Goal: Task Accomplishment & Management: Complete application form

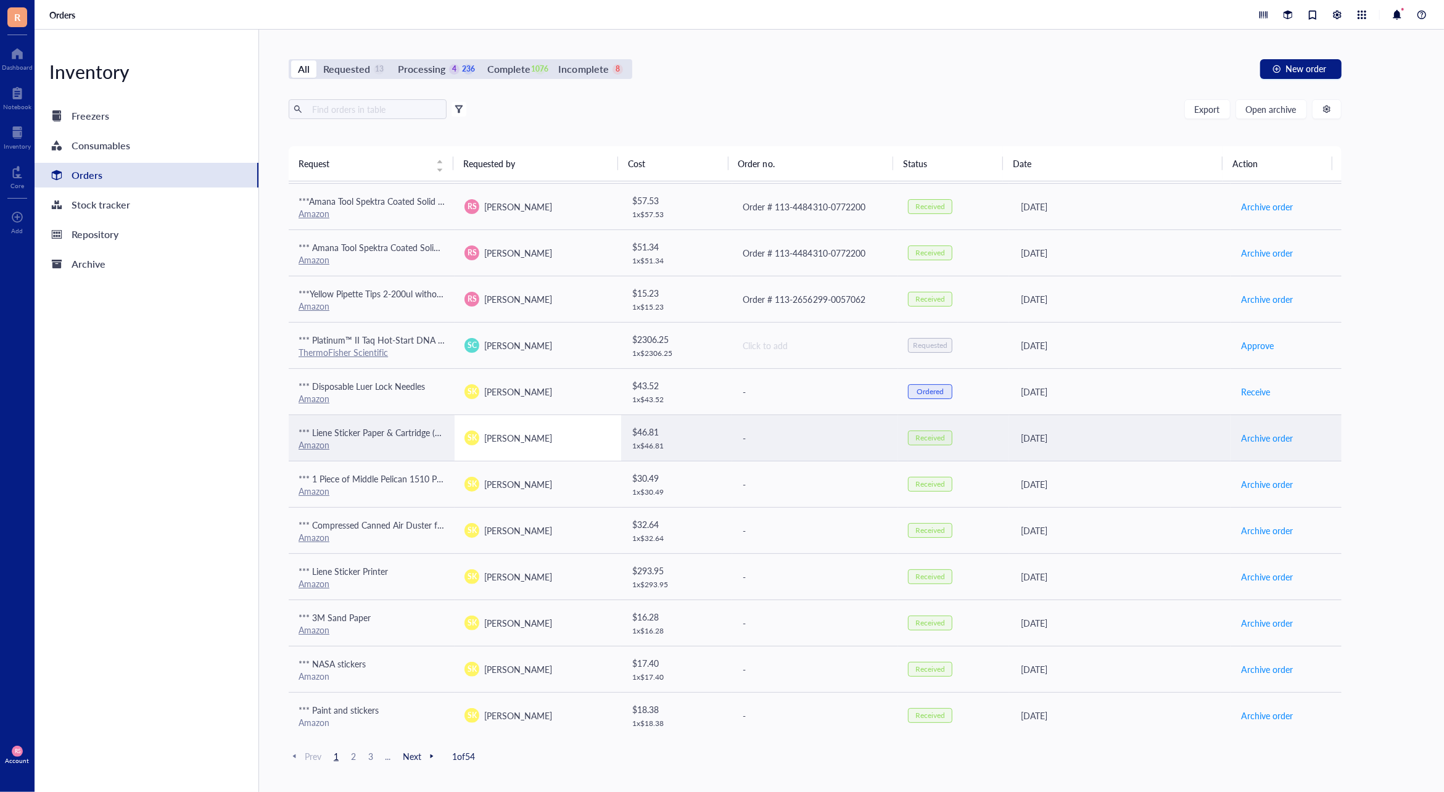
scroll to position [329, 0]
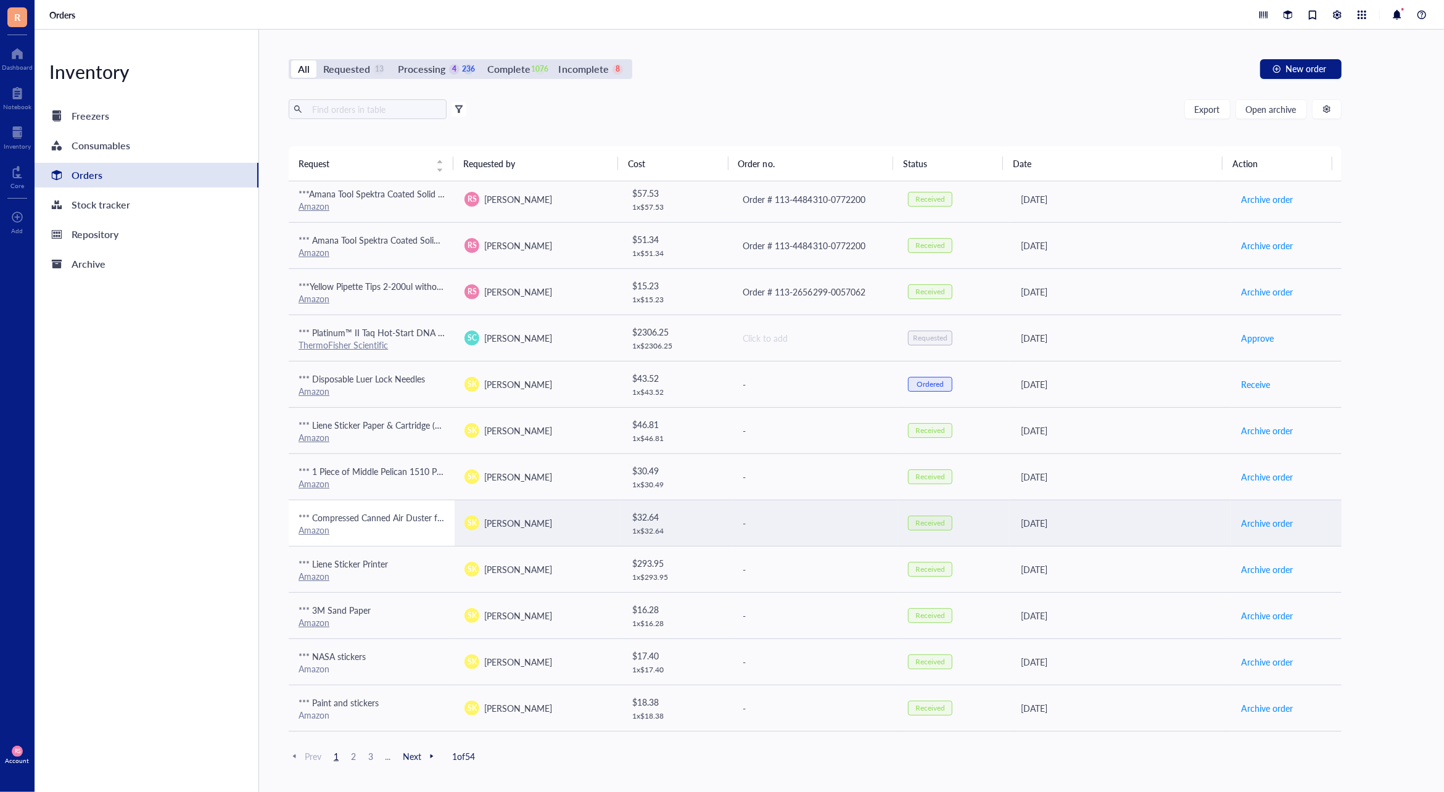
click at [358, 526] on div "Amazon" at bounding box center [372, 529] width 146 height 11
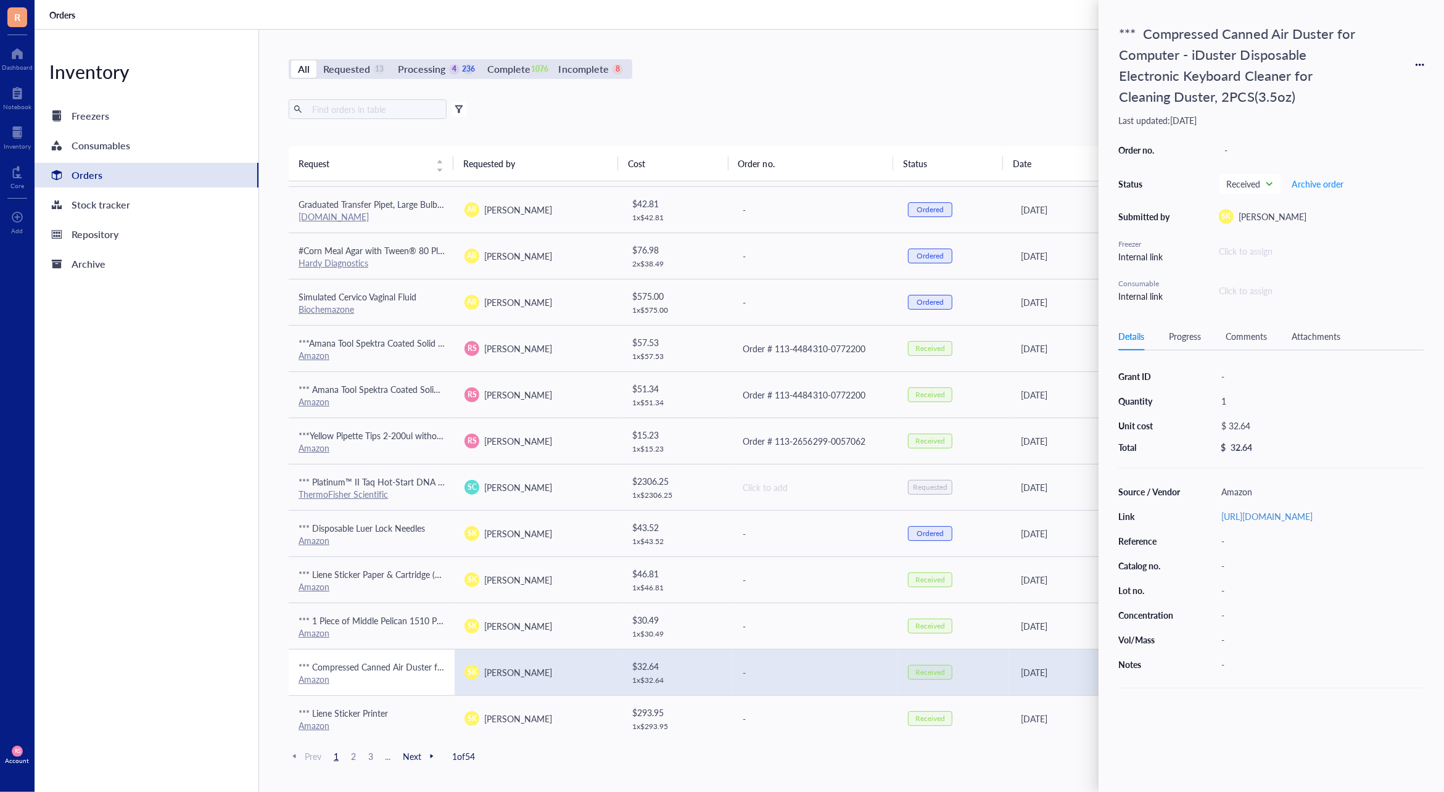
scroll to position [0, 0]
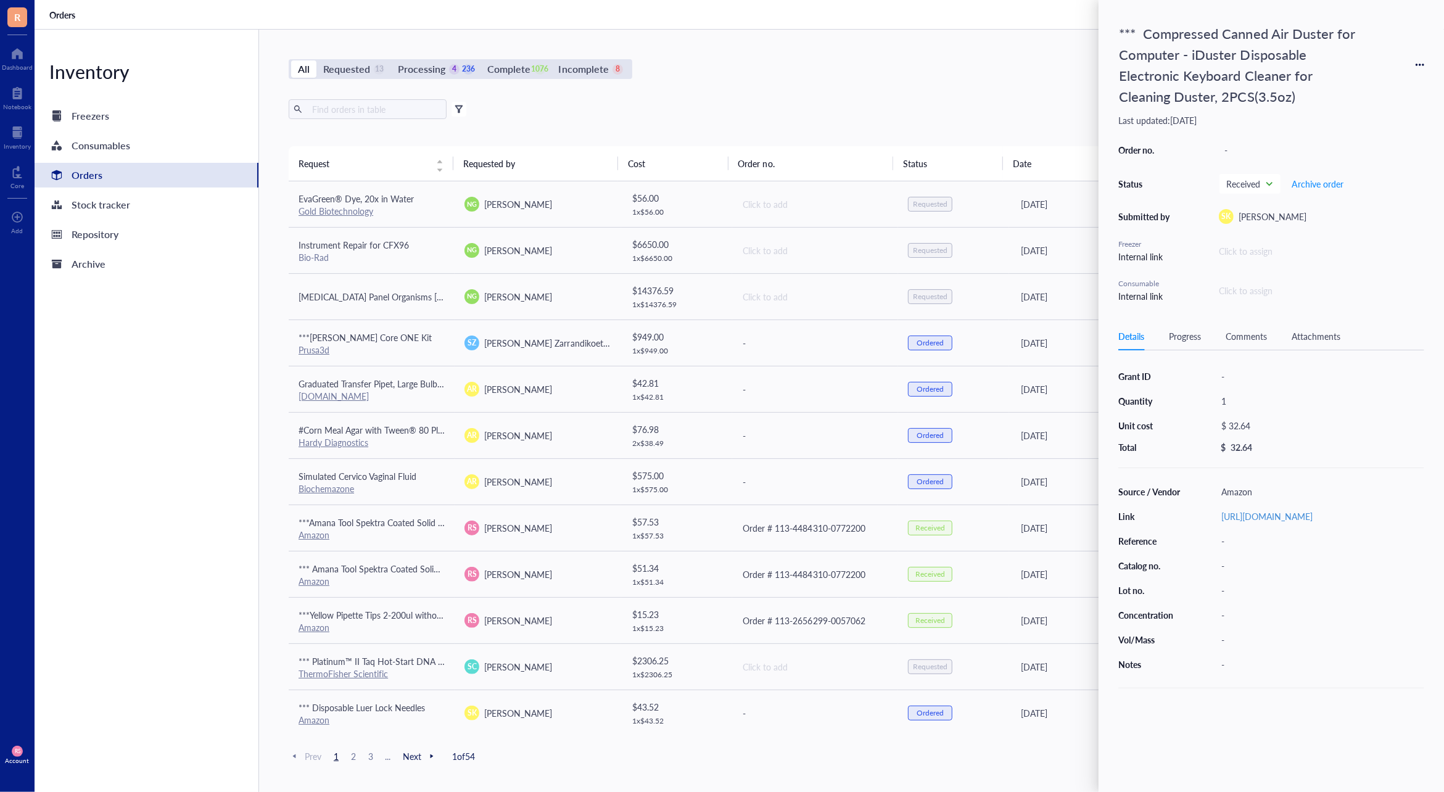
click at [724, 131] on div "Export Open archive Filter by: Requester Requested on Source / Vendor Last upda…" at bounding box center [815, 122] width 1053 height 47
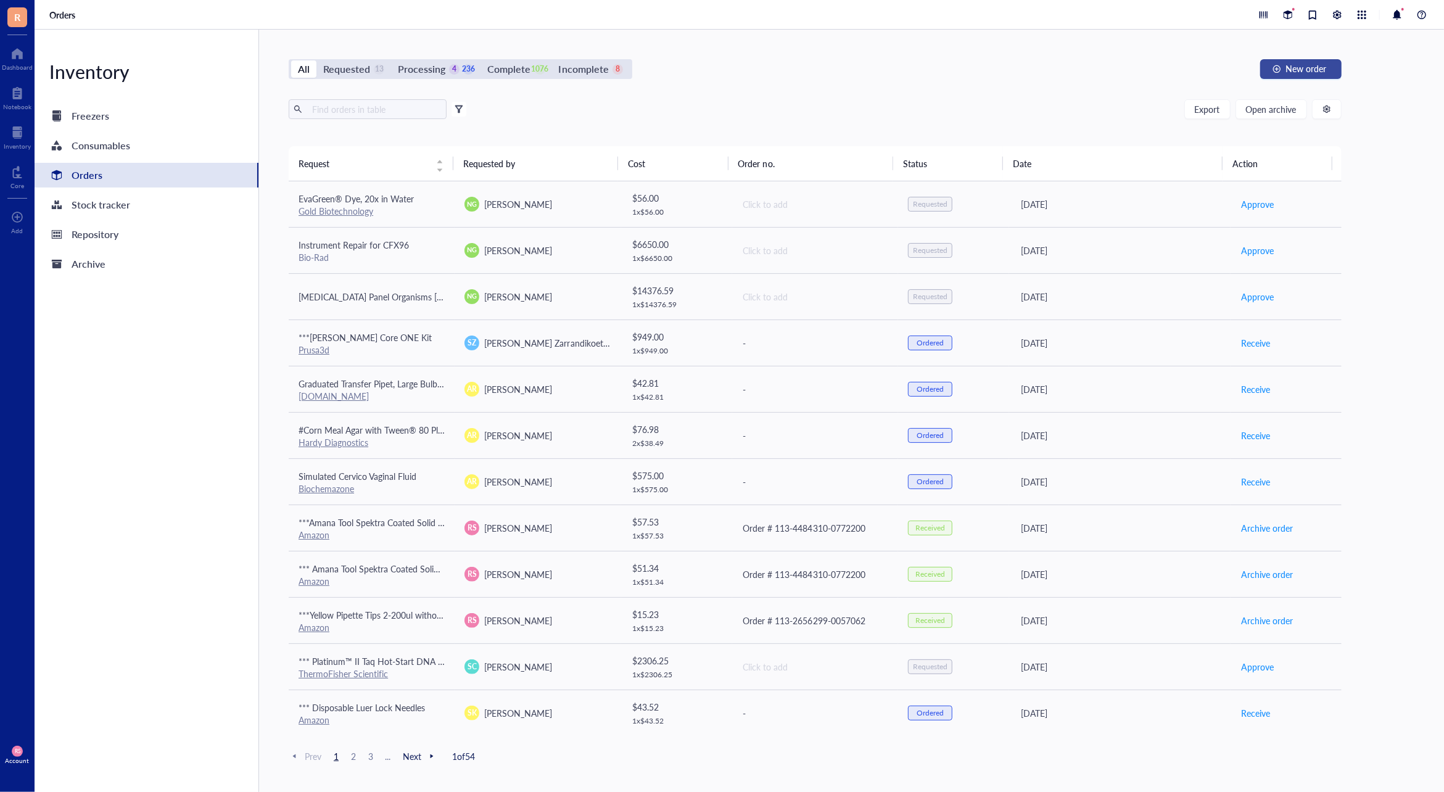
click at [1293, 76] on button "New order" at bounding box center [1300, 69] width 81 height 20
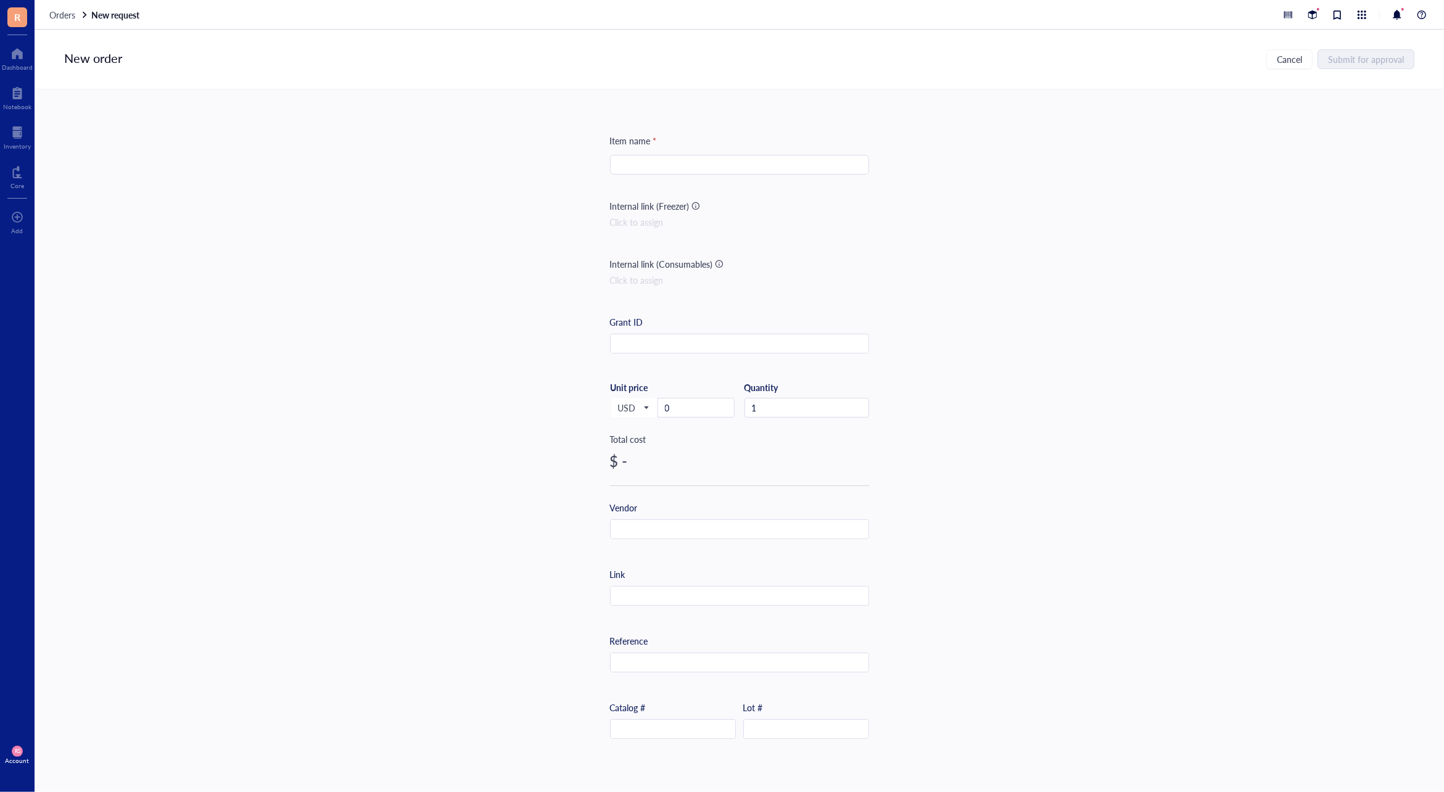
click at [673, 163] on input "search" at bounding box center [739, 164] width 244 height 19
paste input "Falcon Dust-Off Professional Electronics Compressed Air Duster, 12 oz (12 Pack)"
drag, startPoint x: 611, startPoint y: 167, endPoint x: 510, endPoint y: 165, distance: 101.2
click at [510, 165] on div "Item name * Falcon Dust-Off Professional Electronics Compressed Air Duster, 12 …" at bounding box center [739, 427] width 1409 height 676
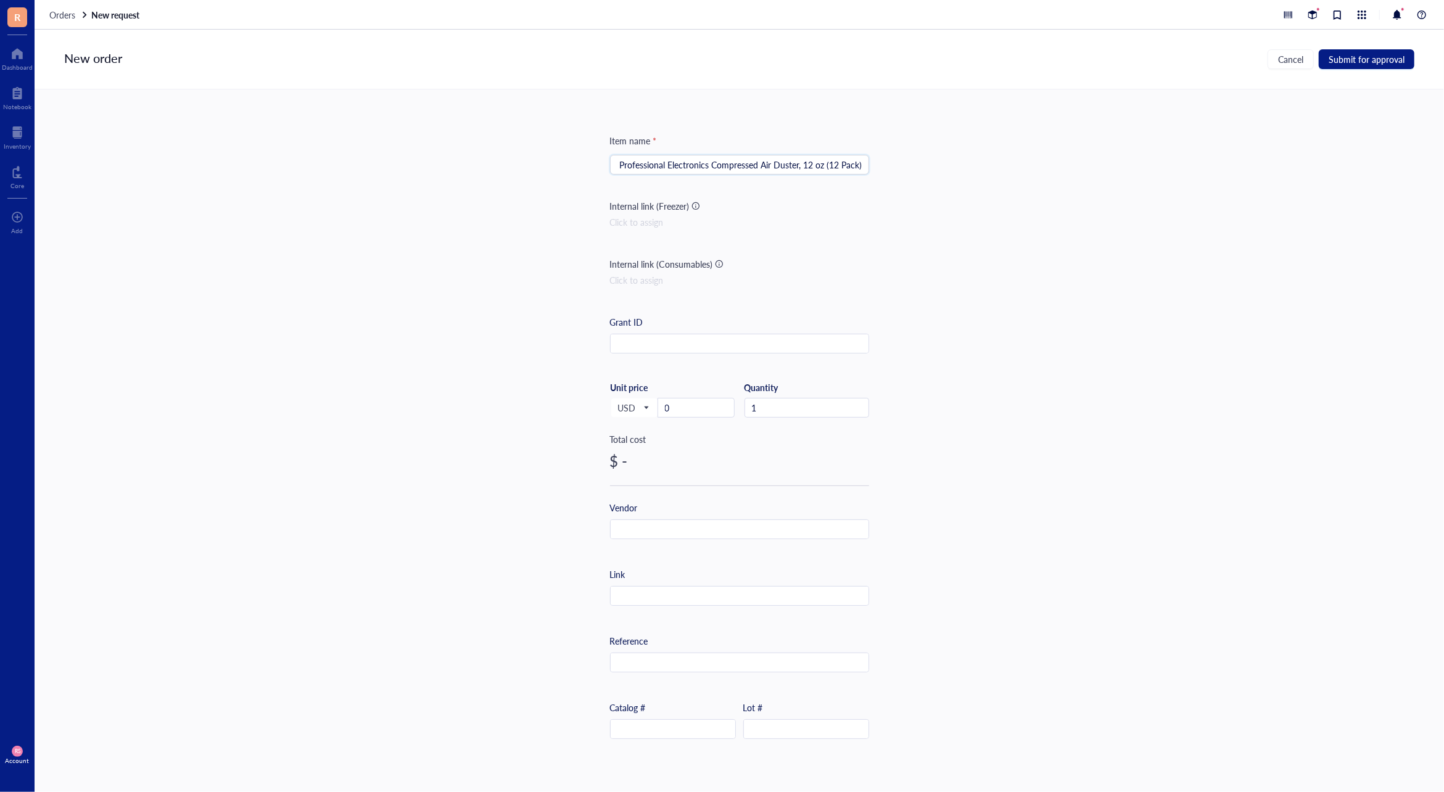
scroll to position [0, 0]
drag, startPoint x: 637, startPoint y: 163, endPoint x: 564, endPoint y: 161, distance: 72.8
click at [564, 161] on div "Item name * Falcon Dust-Off Professional Electronics Compressed Air Duster, 12 …" at bounding box center [739, 427] width 1409 height 676
type input "*** Falcon Dust-Off Professional Electronics Compressed Air Duster, 12 oz (12 P…"
drag, startPoint x: 675, startPoint y: 411, endPoint x: 655, endPoint y: 411, distance: 20.4
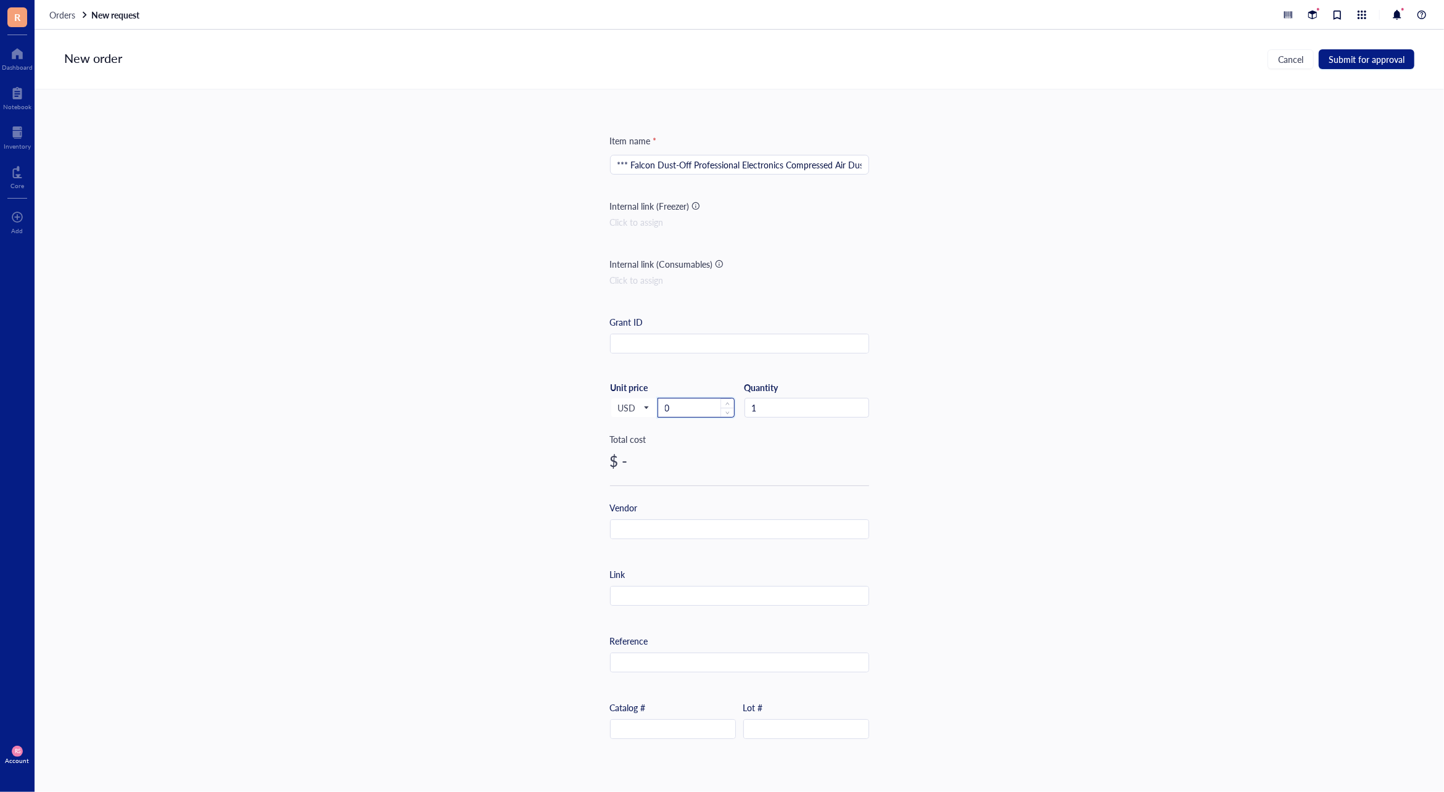
click at [658, 411] on input "0" at bounding box center [696, 407] width 76 height 19
click at [678, 414] on input "7" at bounding box center [696, 407] width 76 height 19
click at [715, 408] on input "76" at bounding box center [696, 407] width 76 height 19
click at [799, 406] on input "1" at bounding box center [806, 407] width 123 height 19
click at [744, 525] on input "text" at bounding box center [740, 530] width 258 height 20
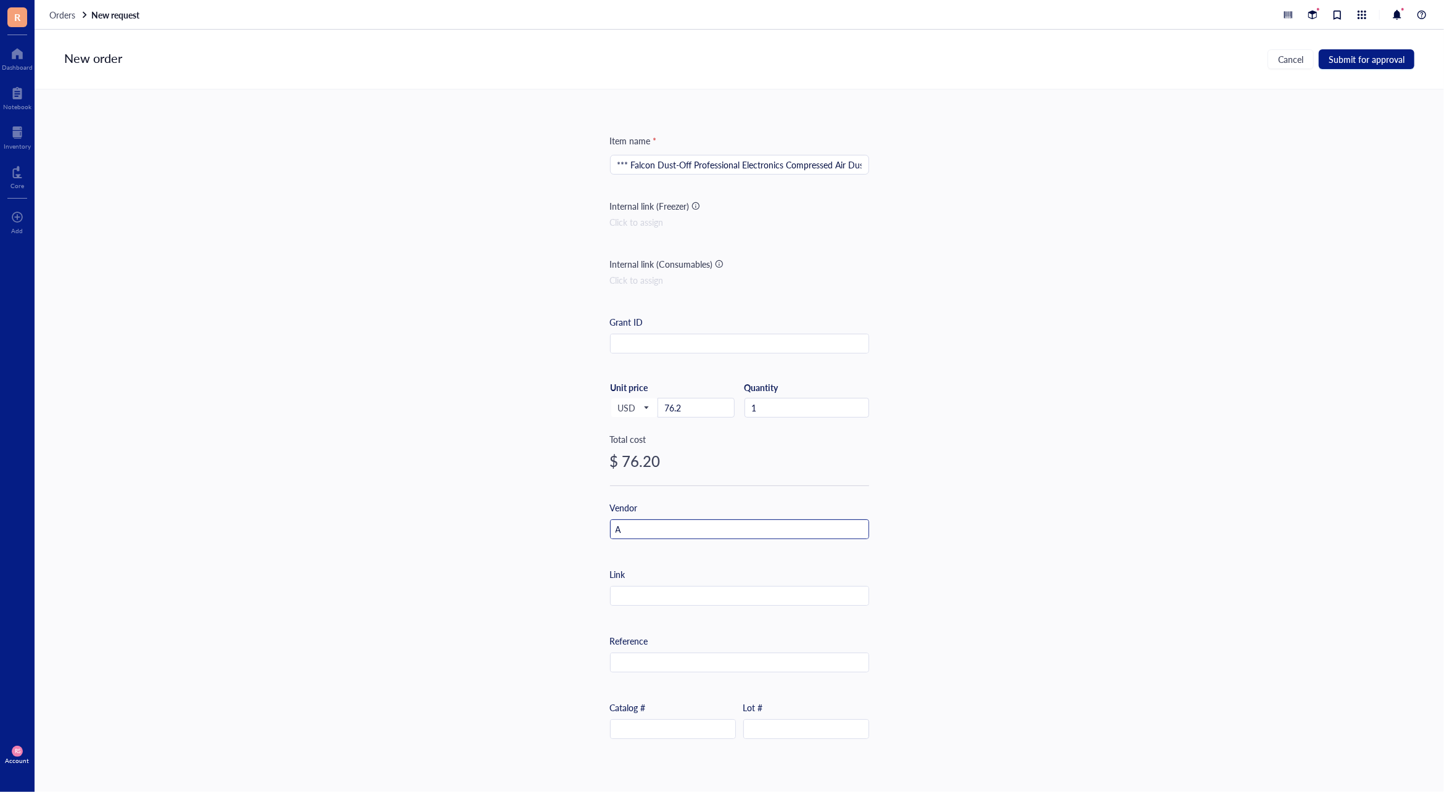
click at [744, 525] on input "A" at bounding box center [740, 530] width 258 height 20
click at [744, 525] on input "Am" at bounding box center [740, 530] width 258 height 20
click at [744, 525] on input "Ama" at bounding box center [740, 530] width 258 height 20
click at [744, 525] on input "Amaz" at bounding box center [740, 530] width 258 height 20
click at [744, 525] on input "Amazo" at bounding box center [740, 530] width 258 height 20
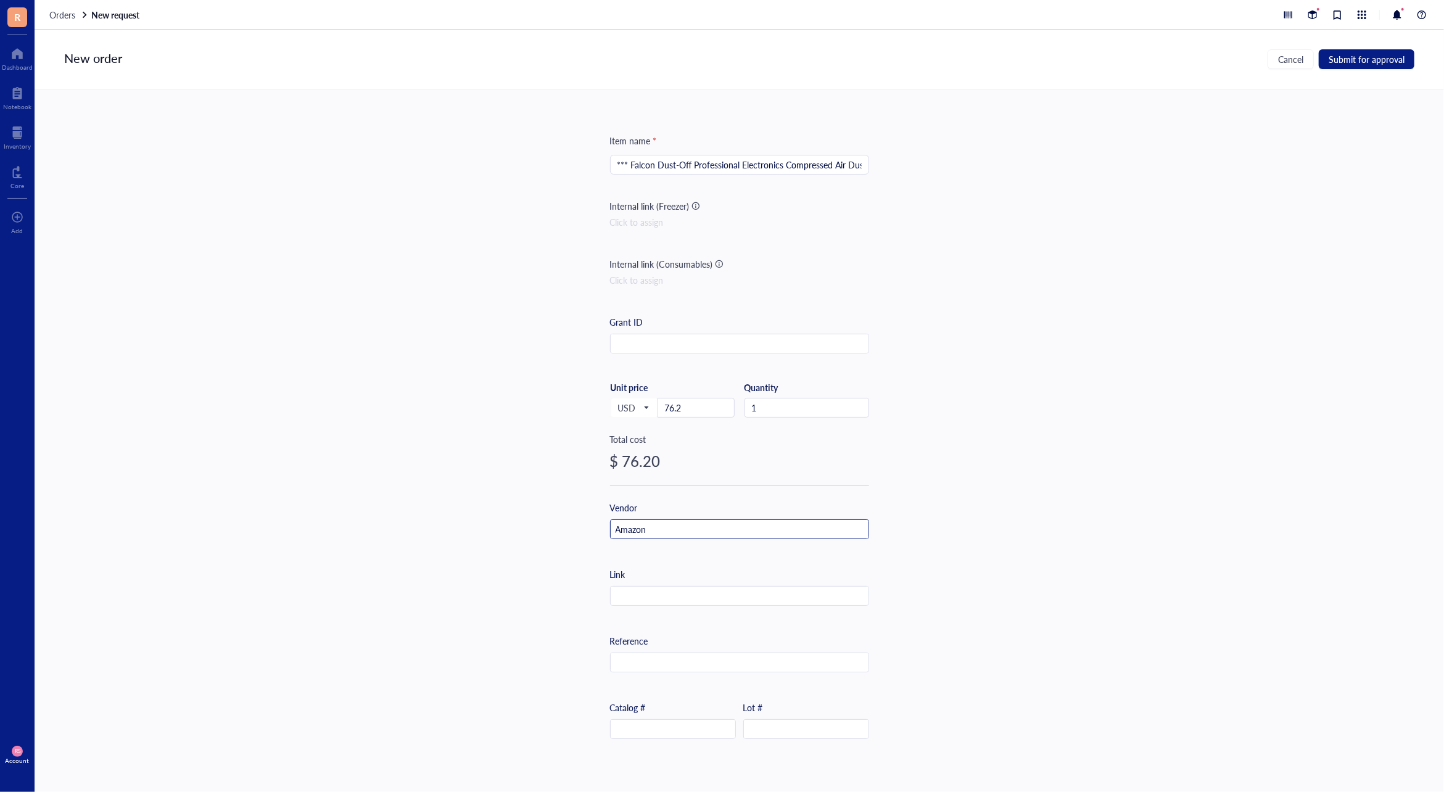
click at [744, 525] on input "Amazon" at bounding box center [740, 530] width 258 height 20
click at [728, 605] on div at bounding box center [739, 596] width 259 height 20
click at [731, 593] on input "text" at bounding box center [740, 597] width 258 height 20
click at [640, 592] on input "text" at bounding box center [740, 597] width 258 height 20
paste input "[URL][DOMAIN_NAME]"
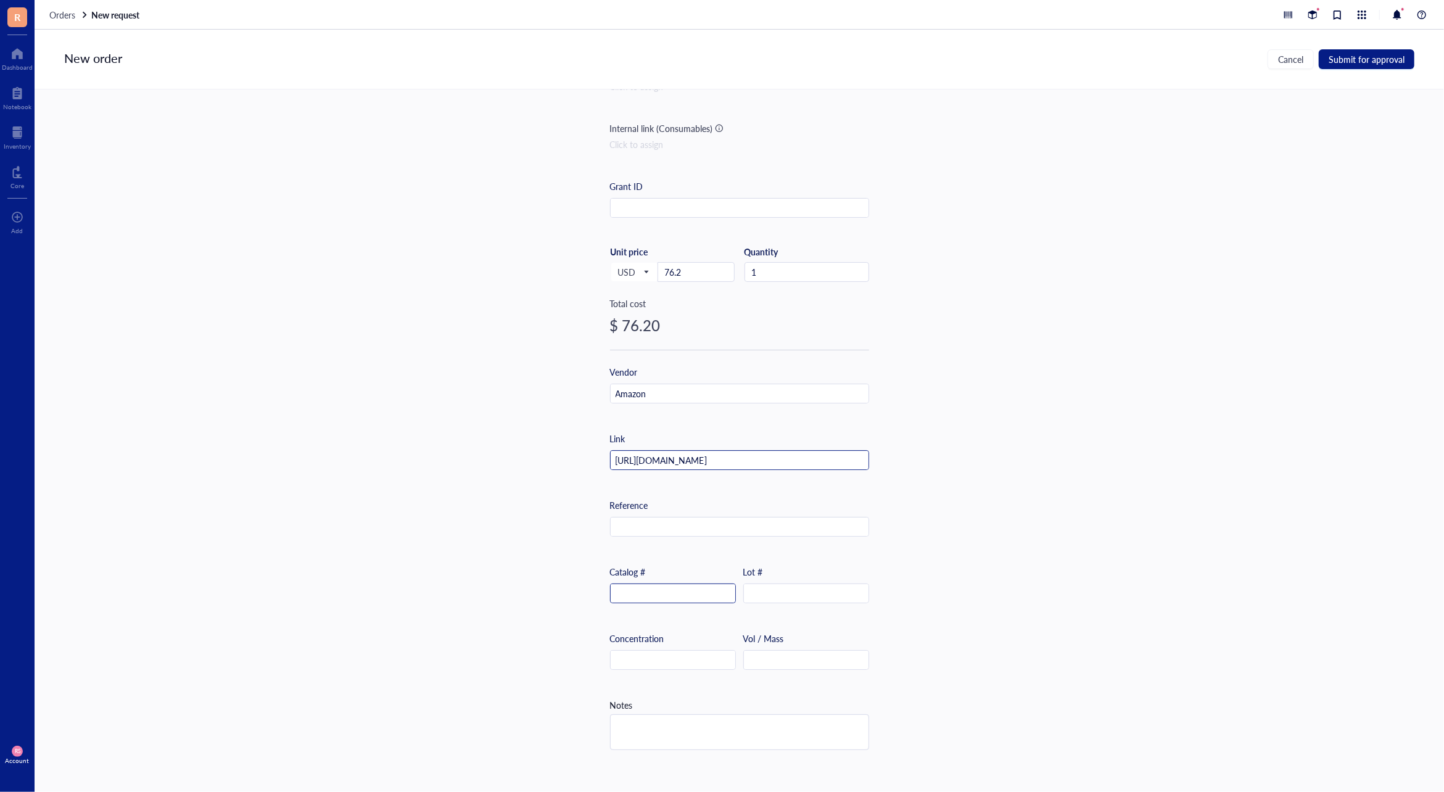
scroll to position [159, 0]
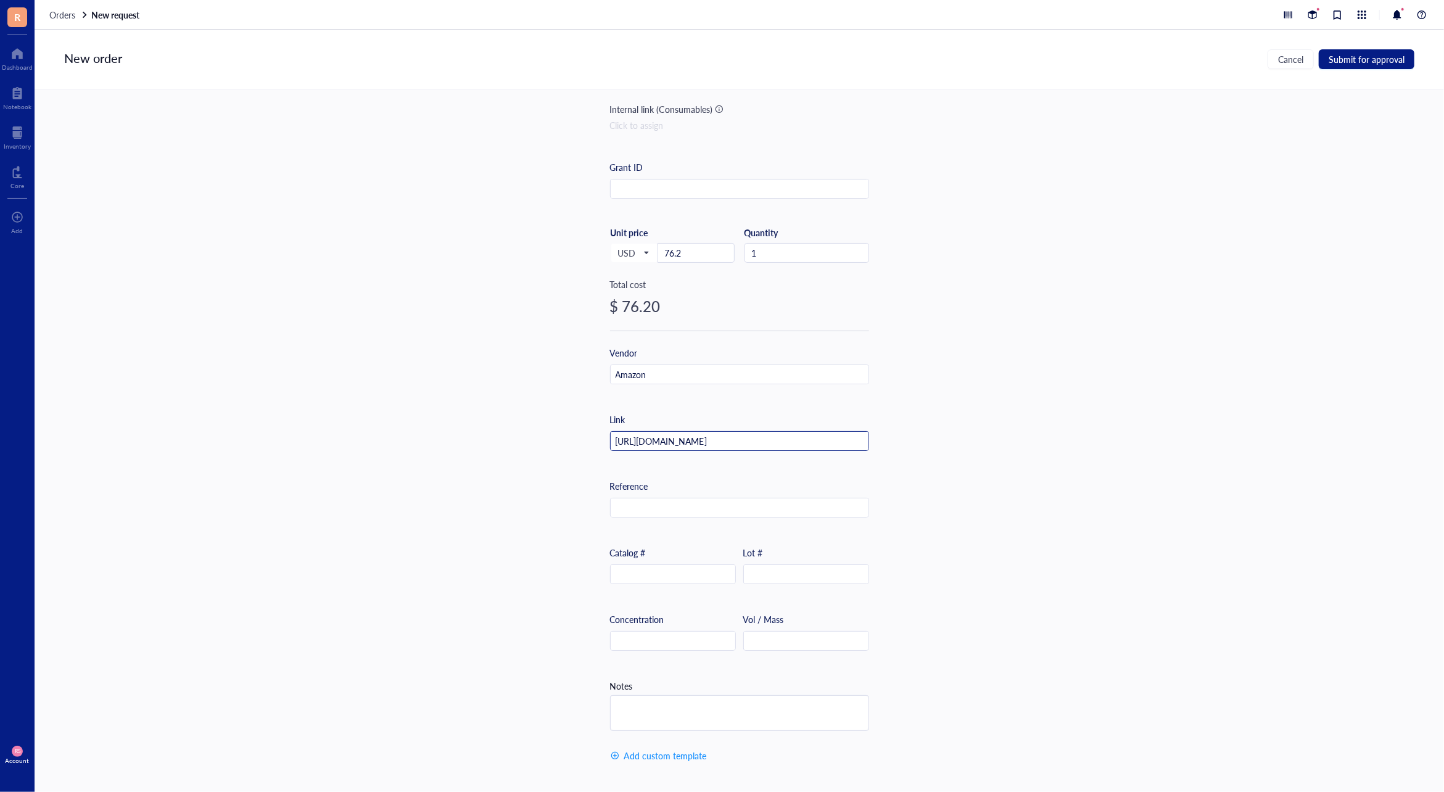
type input "[URL][DOMAIN_NAME]"
click at [707, 712] on textarea at bounding box center [740, 713] width 258 height 35
type textarea "P"
click at [707, 711] on textarea "P" at bounding box center [740, 713] width 258 height 35
click at [707, 711] on textarea at bounding box center [740, 713] width 258 height 35
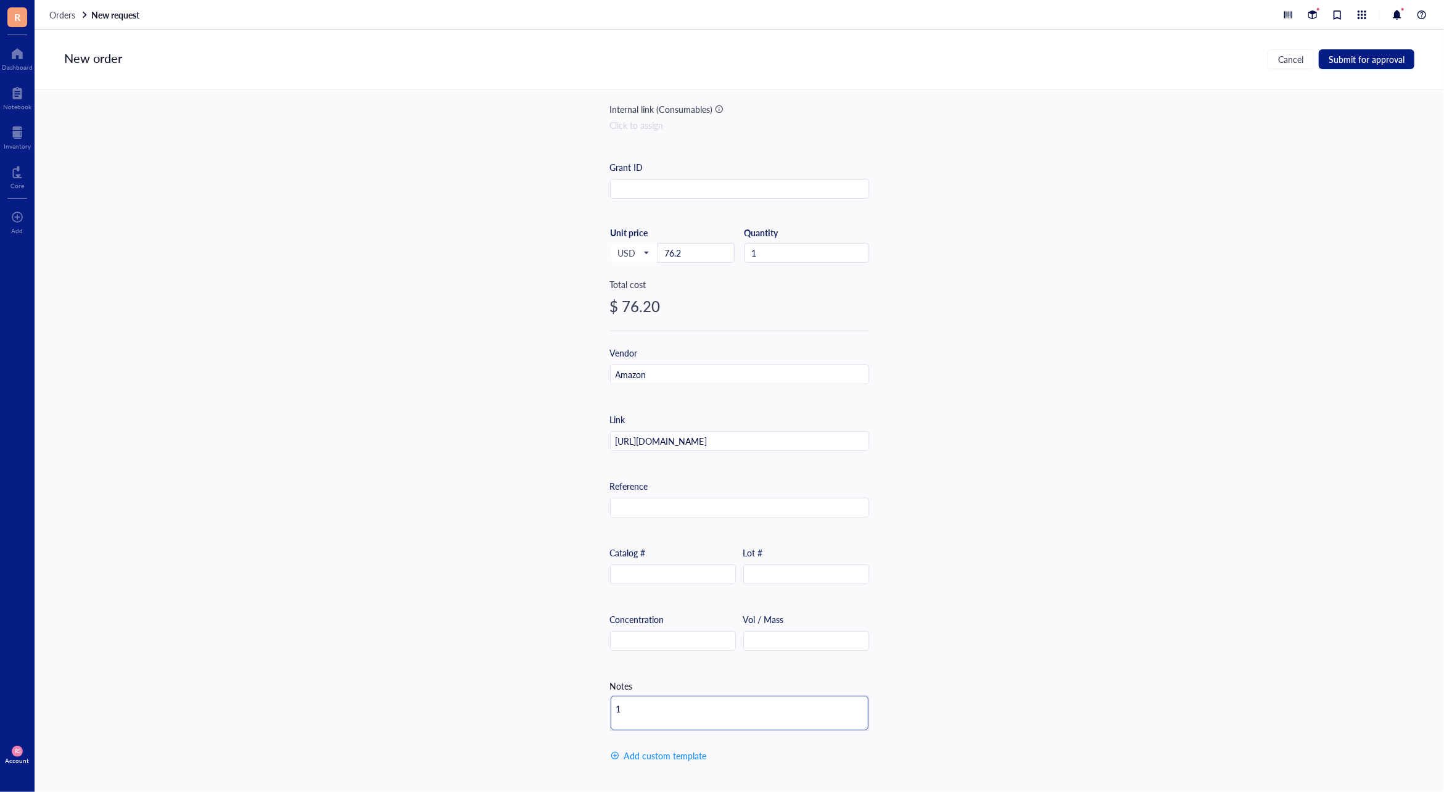
click at [707, 712] on textarea "1" at bounding box center [740, 713] width 258 height 35
click at [707, 712] on textarea "12" at bounding box center [740, 713] width 258 height 35
click at [707, 713] on textarea "12" at bounding box center [740, 713] width 258 height 35
click at [707, 713] on textarea "12 P" at bounding box center [740, 713] width 258 height 35
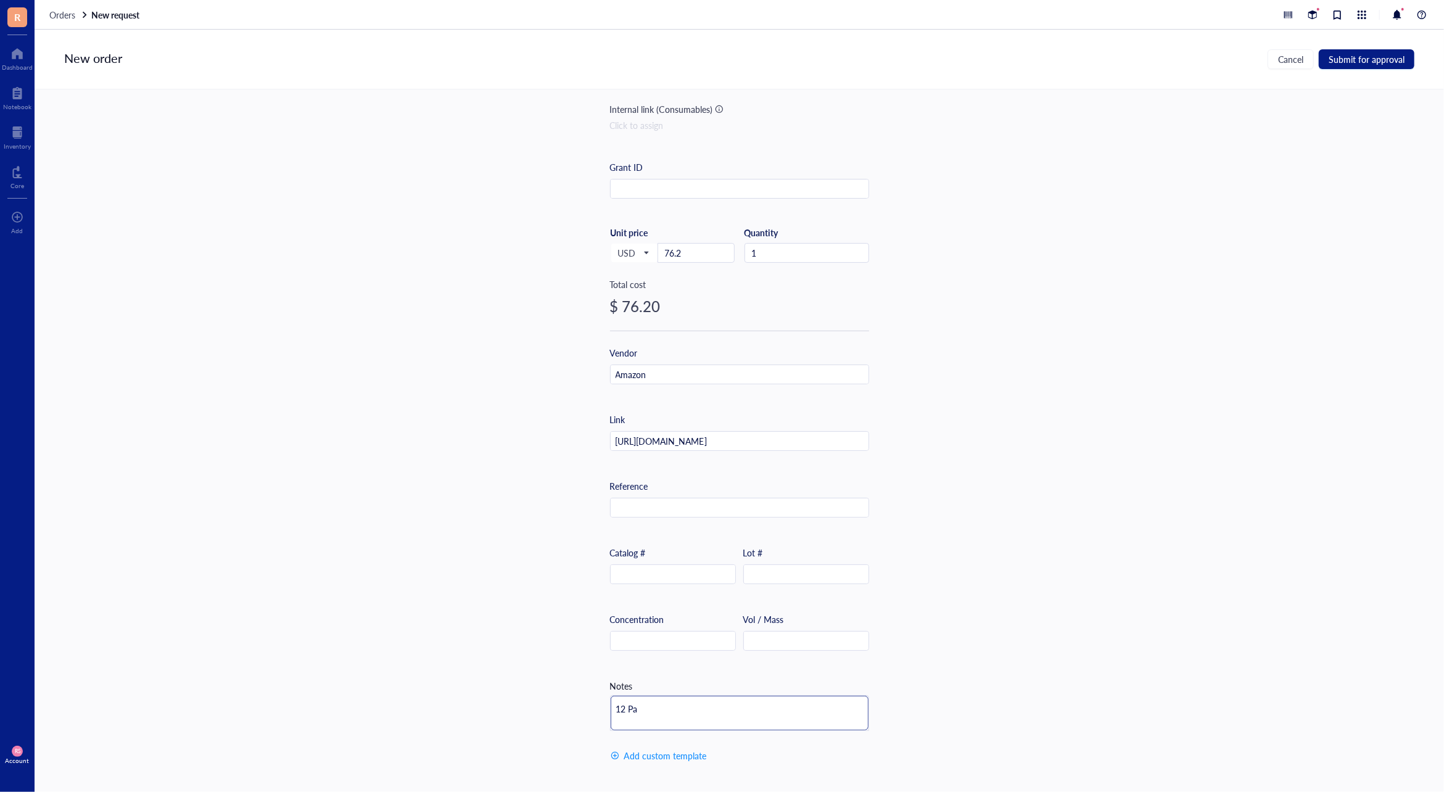
click at [707, 713] on textarea "12 Pa" at bounding box center [740, 713] width 258 height 35
click at [707, 713] on textarea "12 Pac" at bounding box center [740, 713] width 258 height 35
type textarea "12 Pack"
click at [707, 713] on textarea "12 Pack" at bounding box center [740, 713] width 258 height 35
click at [1339, 59] on span "Submit for approval" at bounding box center [1367, 59] width 76 height 10
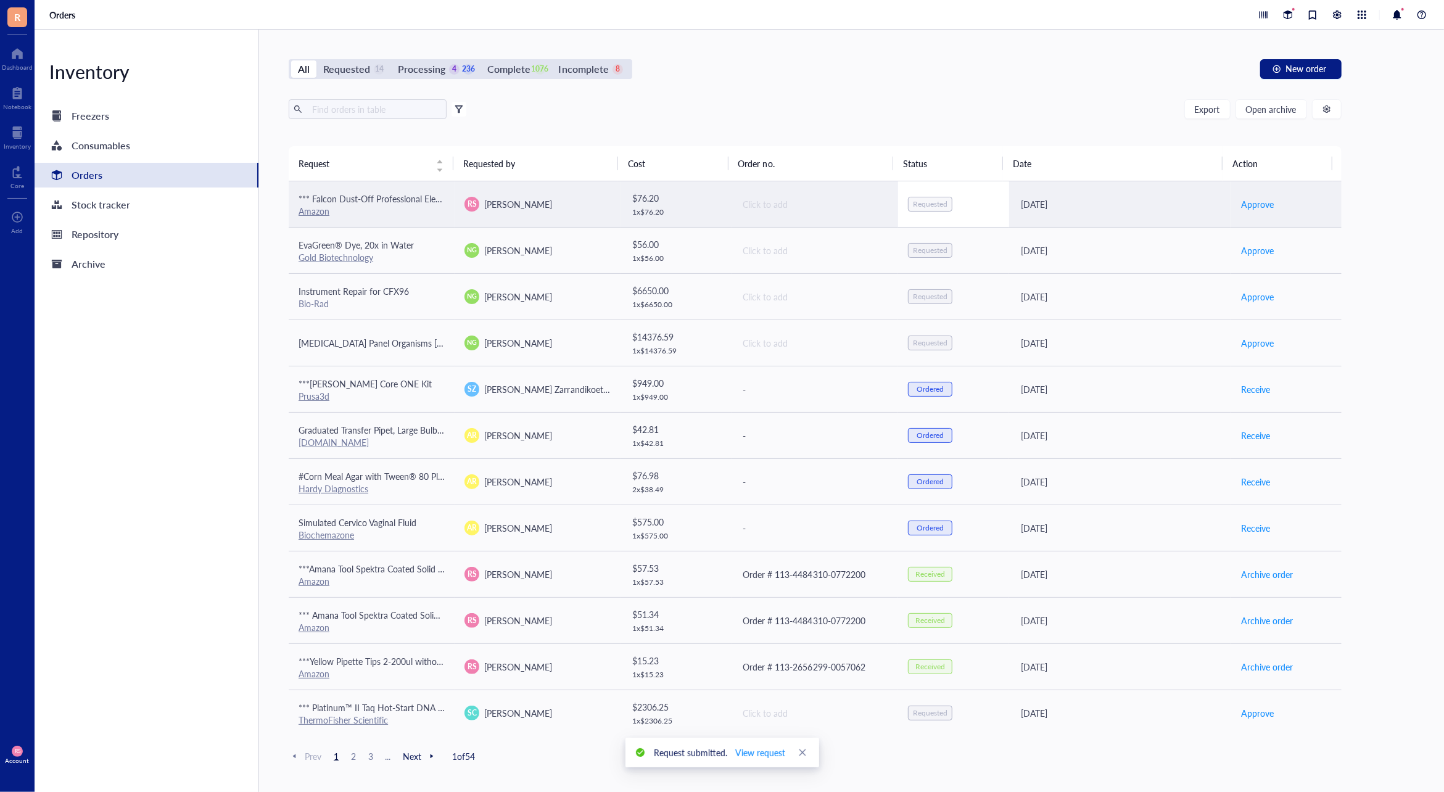
click at [931, 205] on div "Requested" at bounding box center [930, 204] width 35 height 10
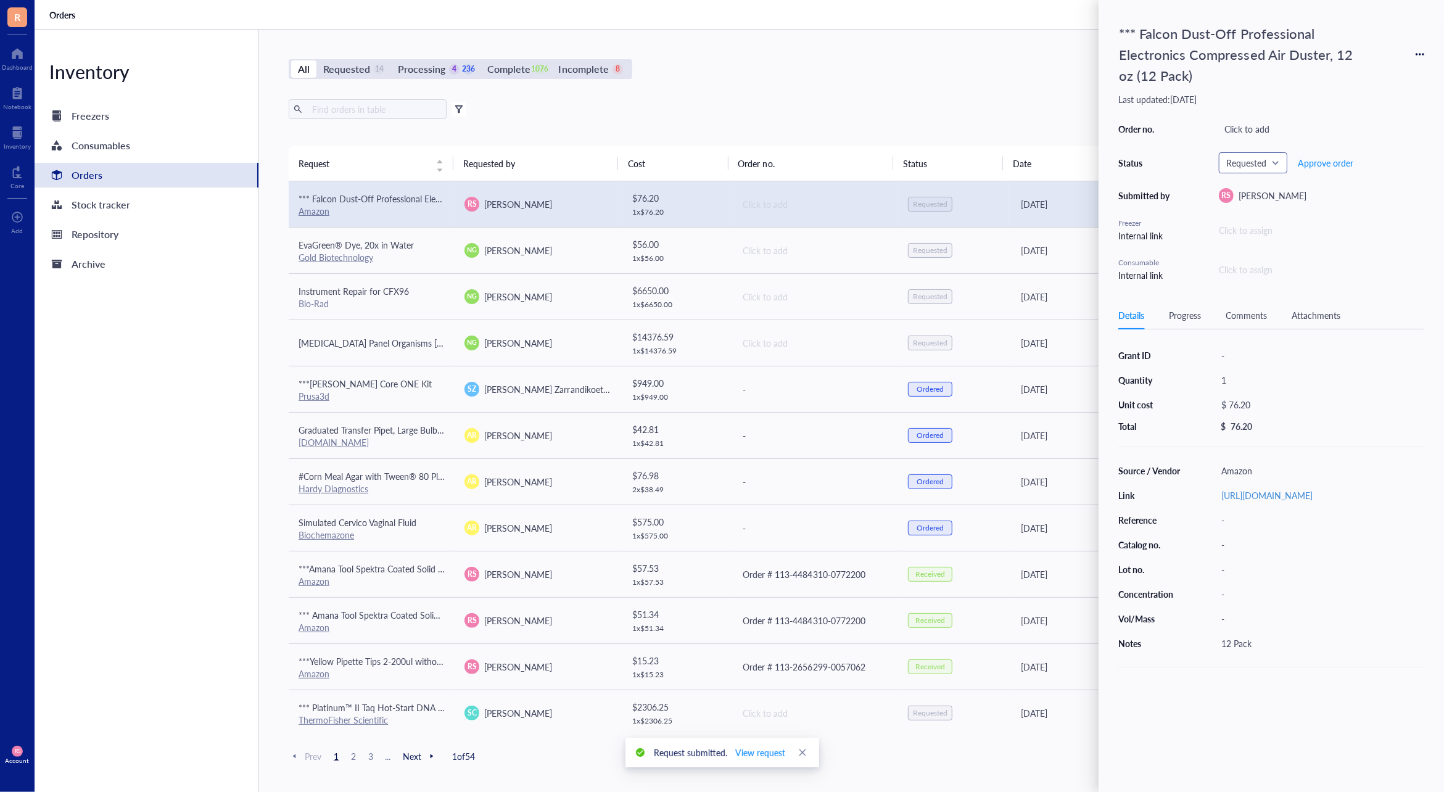
click at [1273, 163] on span "Requested" at bounding box center [1251, 162] width 51 height 11
click at [1264, 305] on div "Received" at bounding box center [1258, 304] width 34 height 14
click at [1251, 233] on div "Order no. - Status Received Requested Requested Processing Approved Ordered Com…" at bounding box center [1271, 201] width 306 height 162
click at [1240, 129] on div "-" at bounding box center [1321, 128] width 205 height 17
type input "Order # 114-9798719-2585055"
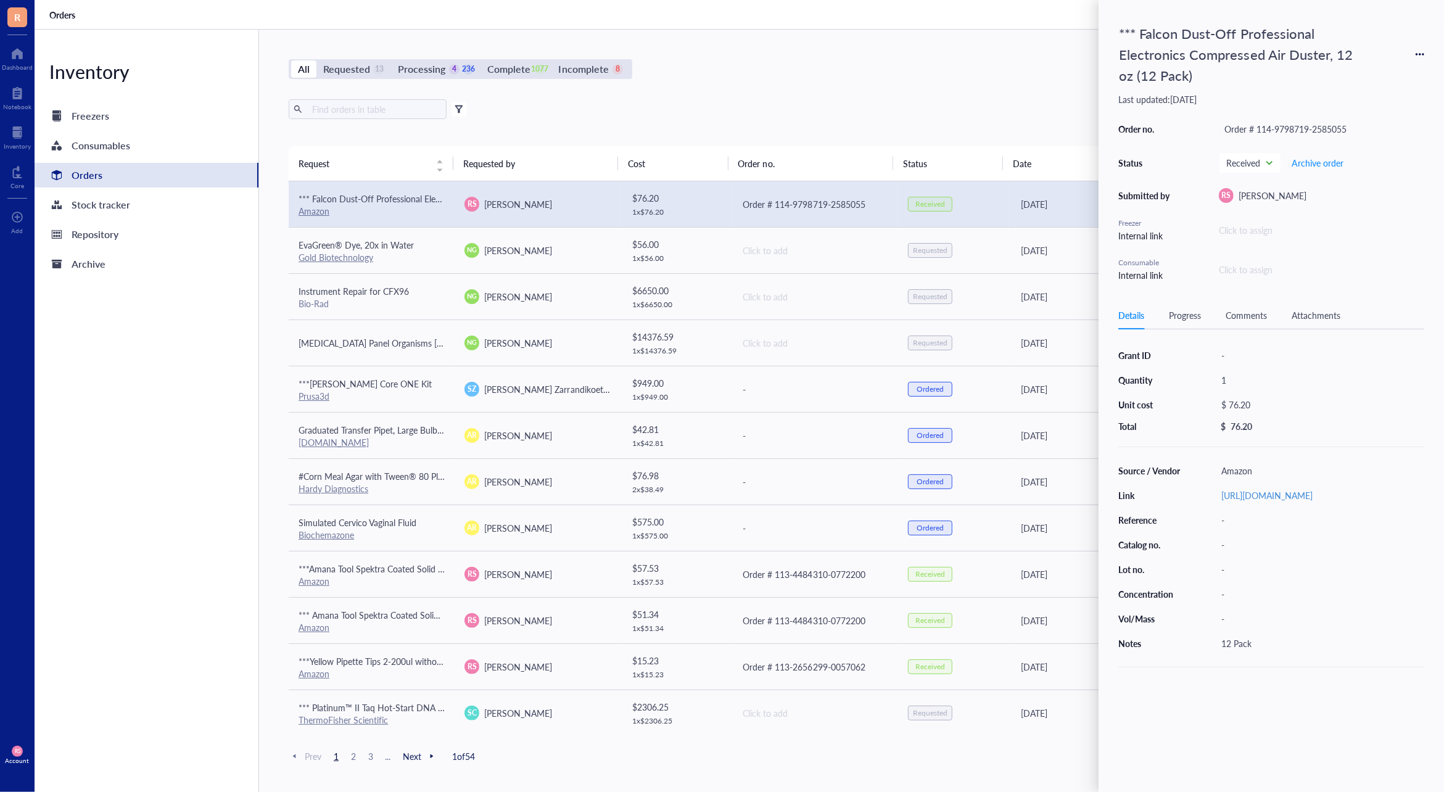
click at [1000, 90] on div "All Requested 13 Processing 4 236 Complete 1077 Incomplete 8 New order Export O…" at bounding box center [815, 411] width 1112 height 762
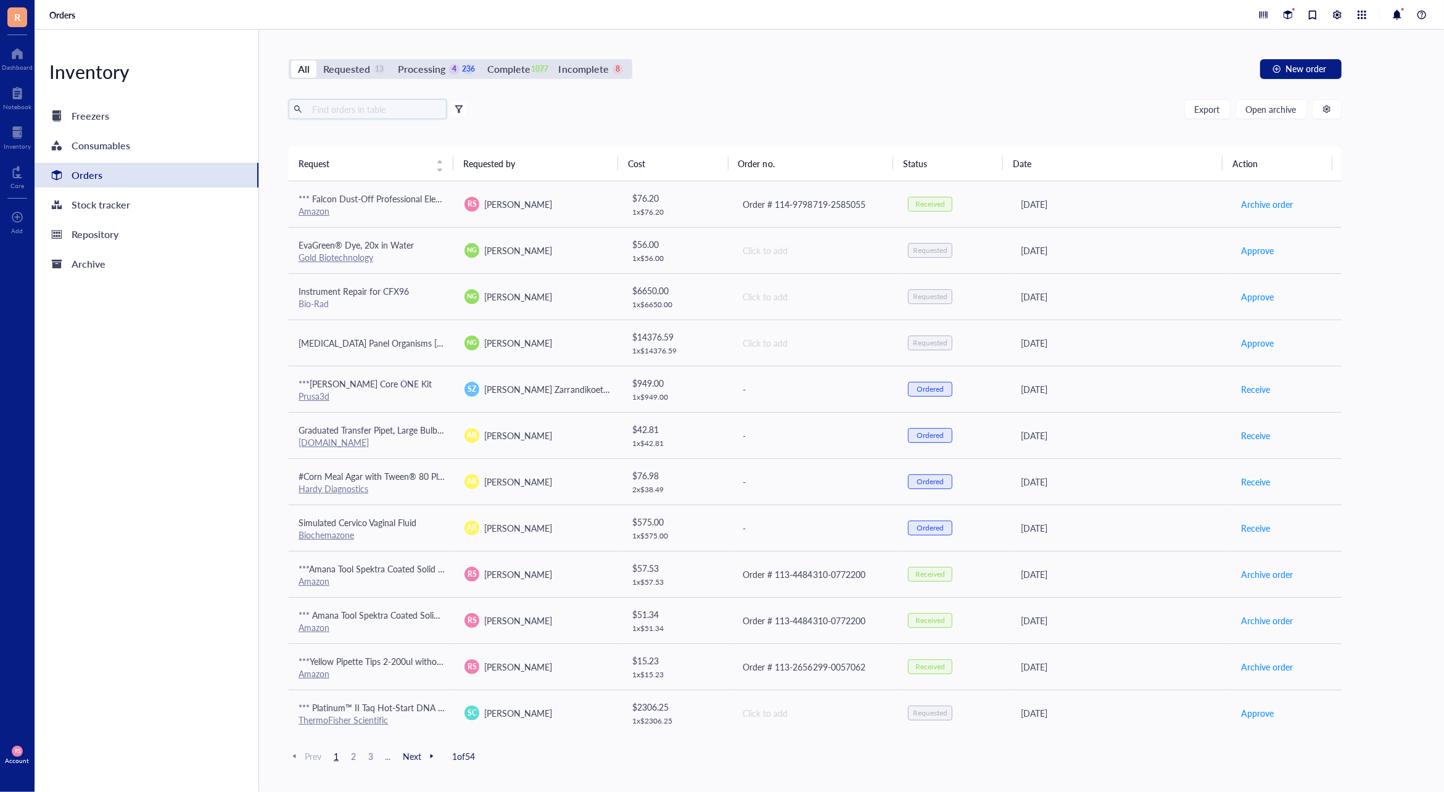
click at [392, 108] on input "text" at bounding box center [374, 109] width 134 height 19
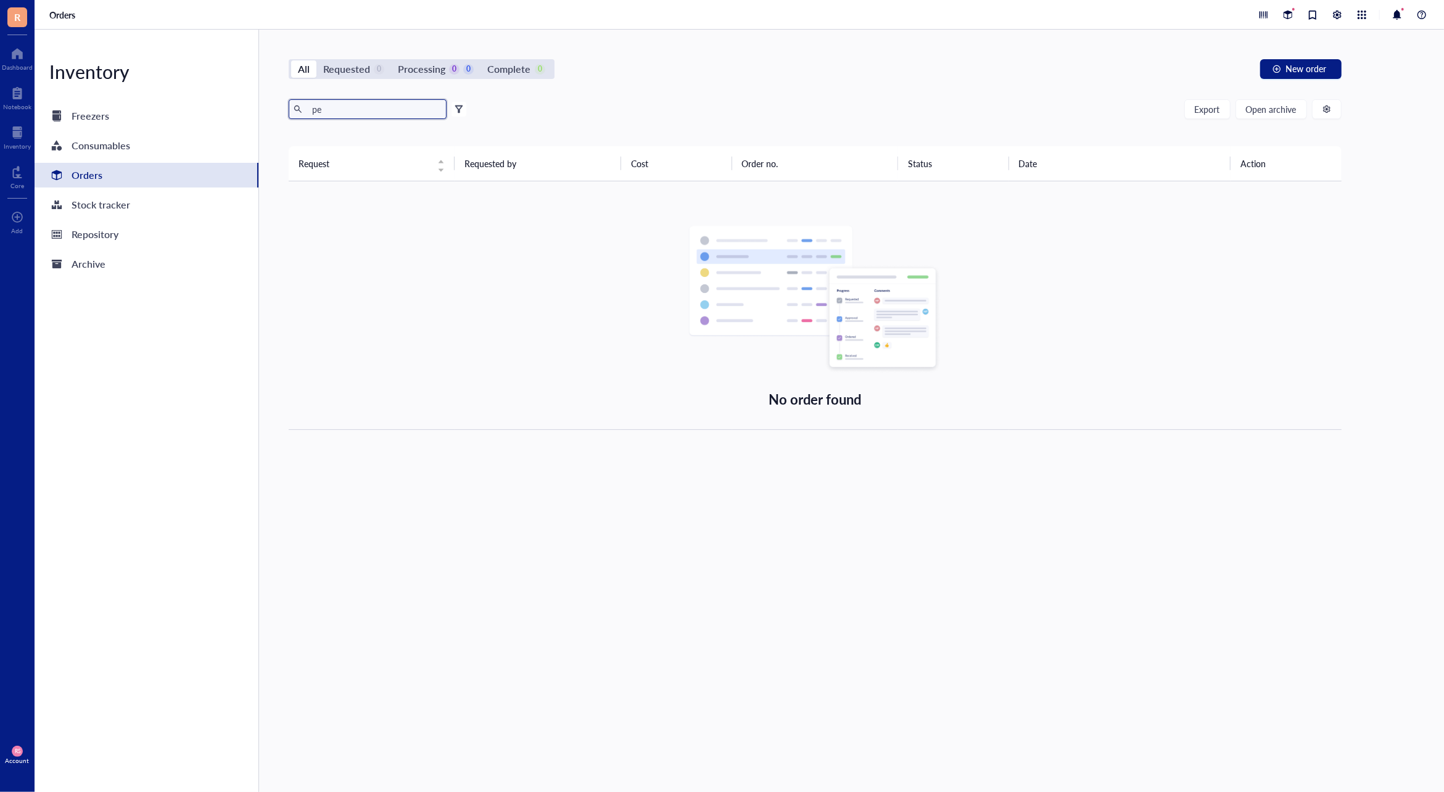
type input "p"
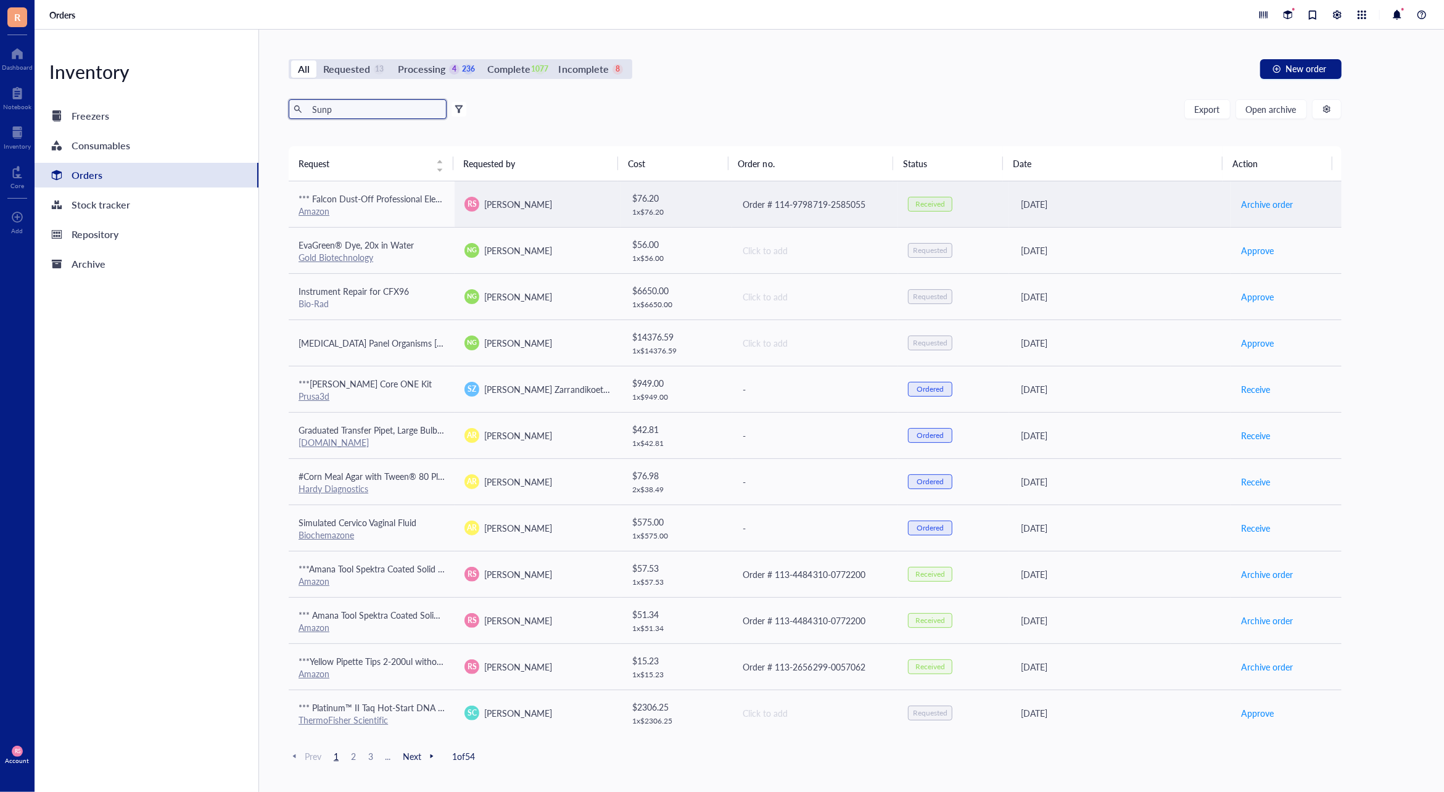
type input "Sunpe"
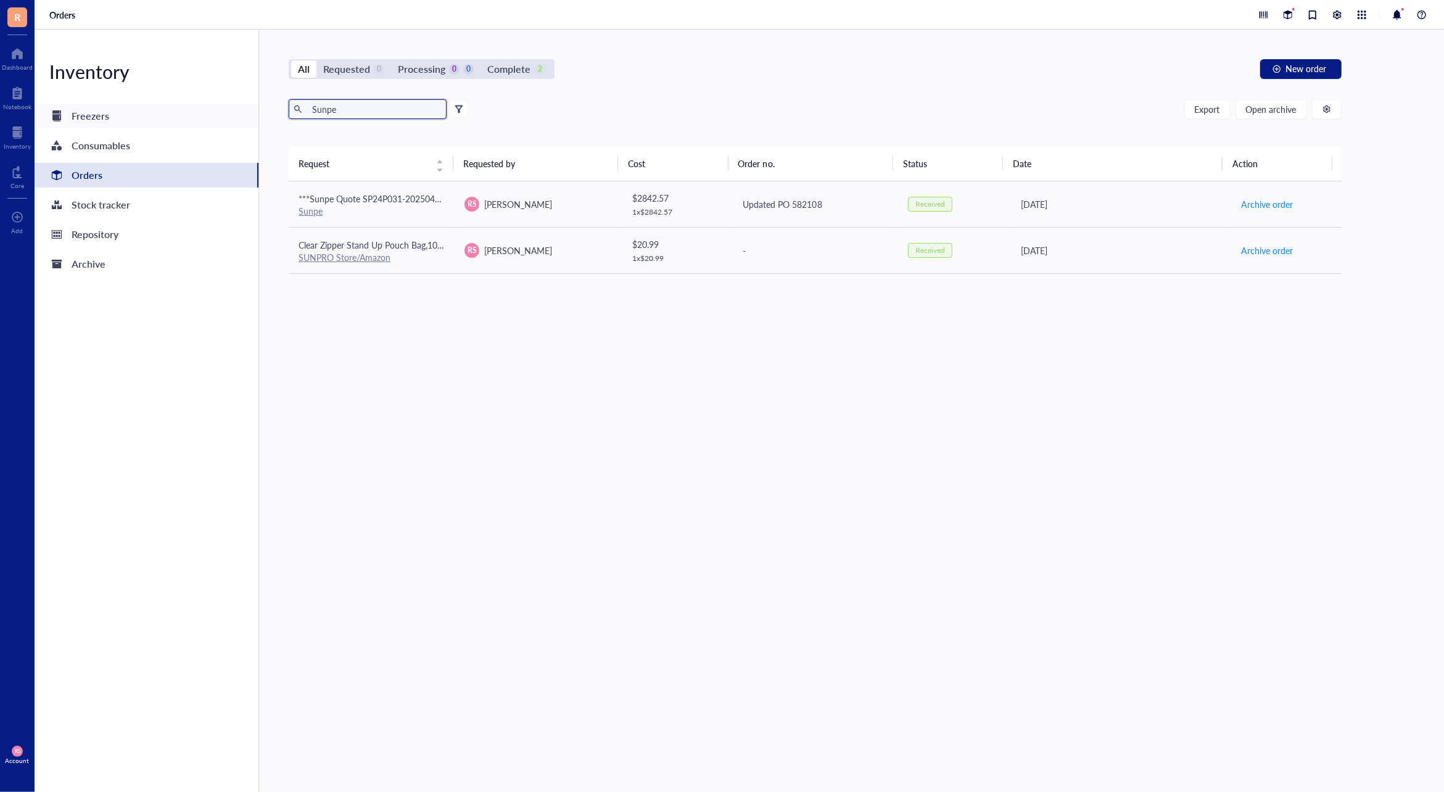
drag, startPoint x: 386, startPoint y: 107, endPoint x: 245, endPoint y: 114, distance: 140.8
click at [245, 114] on div "Inventory Freezers Consumables Orders Stock tracker Repository Archive All Requ…" at bounding box center [739, 411] width 1409 height 762
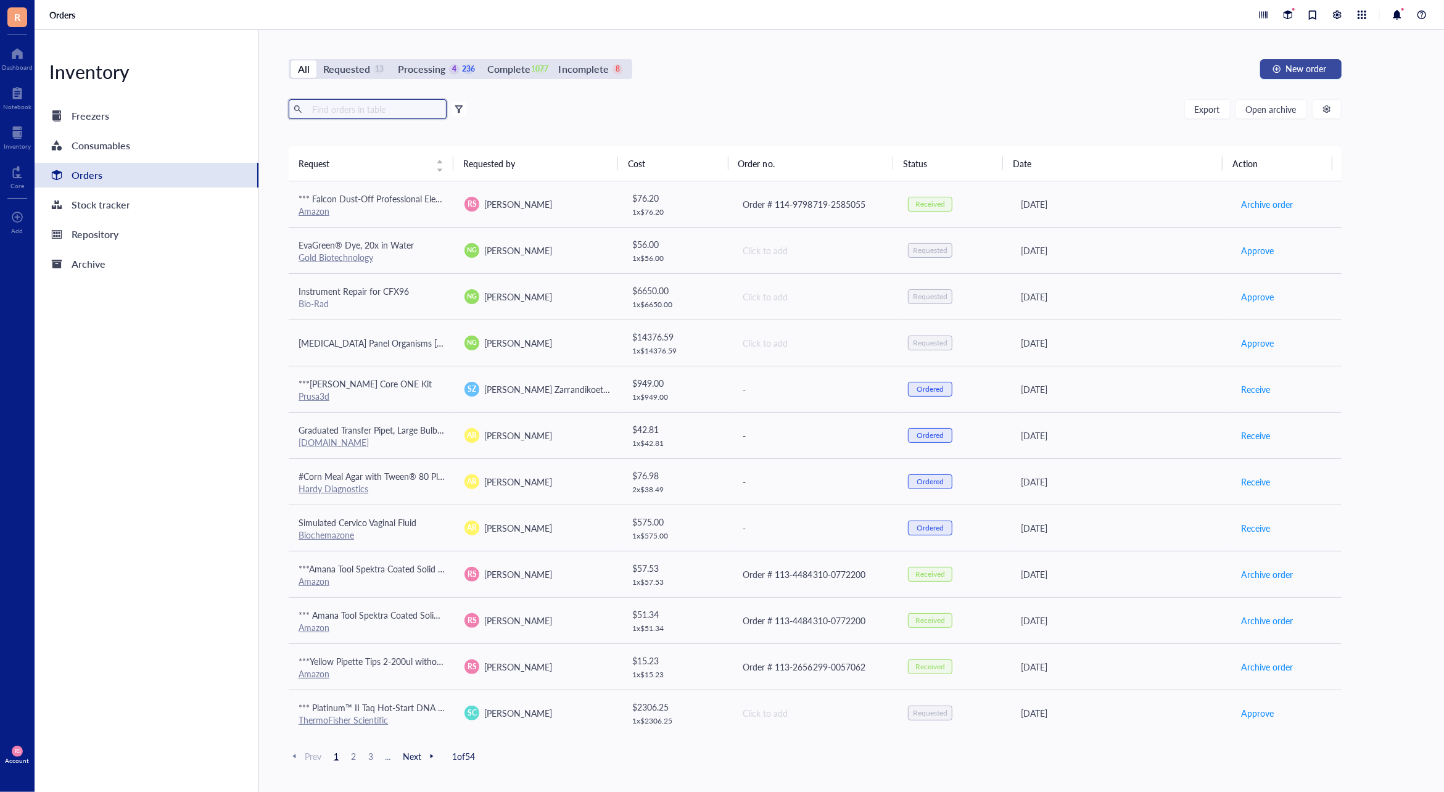
click at [1308, 68] on span "New order" at bounding box center [1306, 69] width 41 height 10
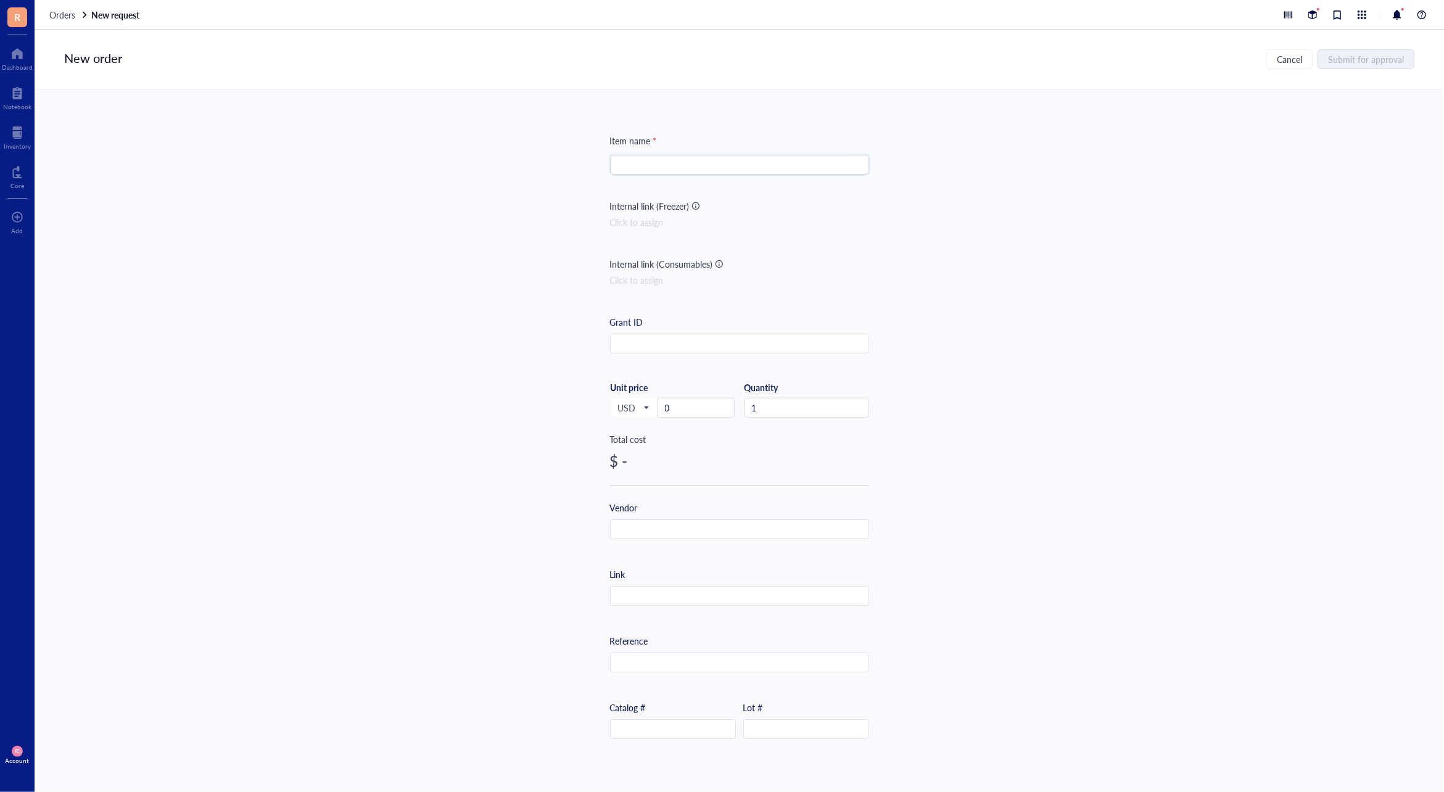
click at [805, 168] on input "search" at bounding box center [739, 164] width 244 height 19
click at [704, 345] on input "text" at bounding box center [740, 344] width 258 height 20
click at [792, 163] on input "***Molded Amp [PERSON_NAME] - Quote SP" at bounding box center [739, 164] width 244 height 19
paste input "SP24P031-20250930A"
click at [756, 164] on input "***Molded Amp [PERSON_NAME] - Quote SPSP24P031-20250930A" at bounding box center [739, 164] width 244 height 19
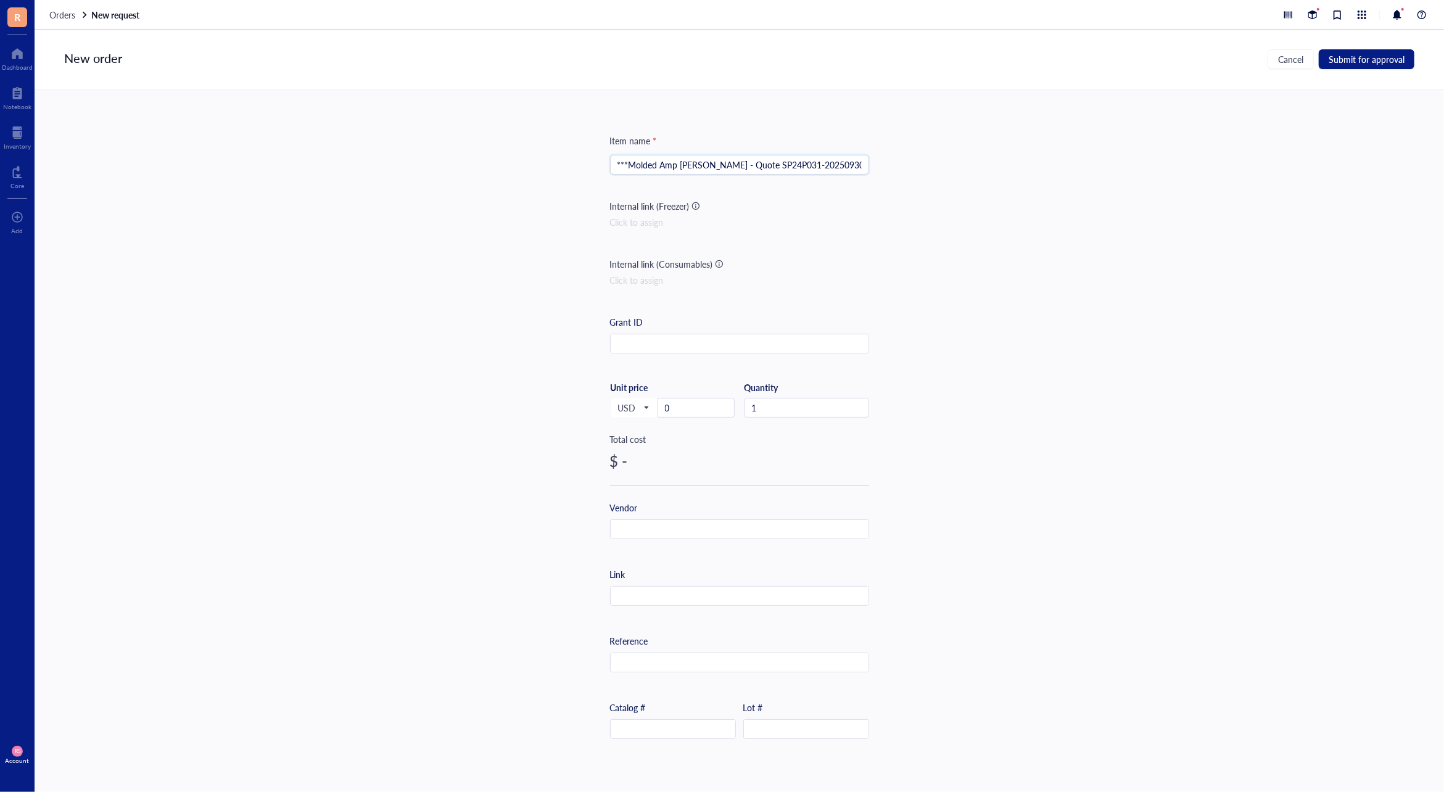
click at [858, 159] on input "***Molded Amp [PERSON_NAME] - Quote SP24P031-20250930A" at bounding box center [739, 164] width 244 height 19
type input "***Molded Amp [PERSON_NAME] - Quote SP24P031-20250930A - PO"
drag, startPoint x: 453, startPoint y: 603, endPoint x: 475, endPoint y: 605, distance: 22.3
click at [453, 603] on div "Item name * ***Molded Amp [PERSON_NAME] - Quote SP24P031-20250930A - PO Interna…" at bounding box center [739, 427] width 1409 height 676
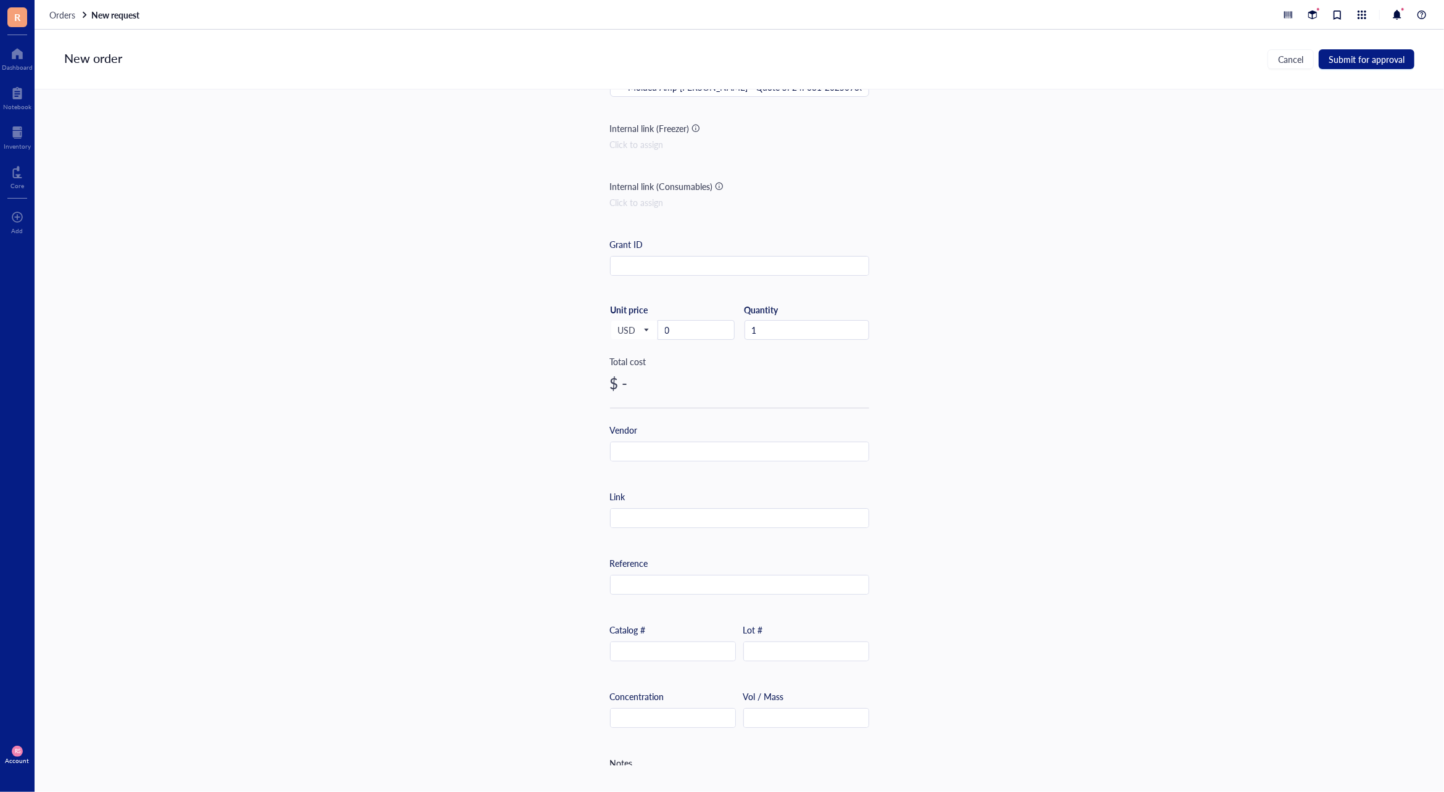
scroll to position [159, 0]
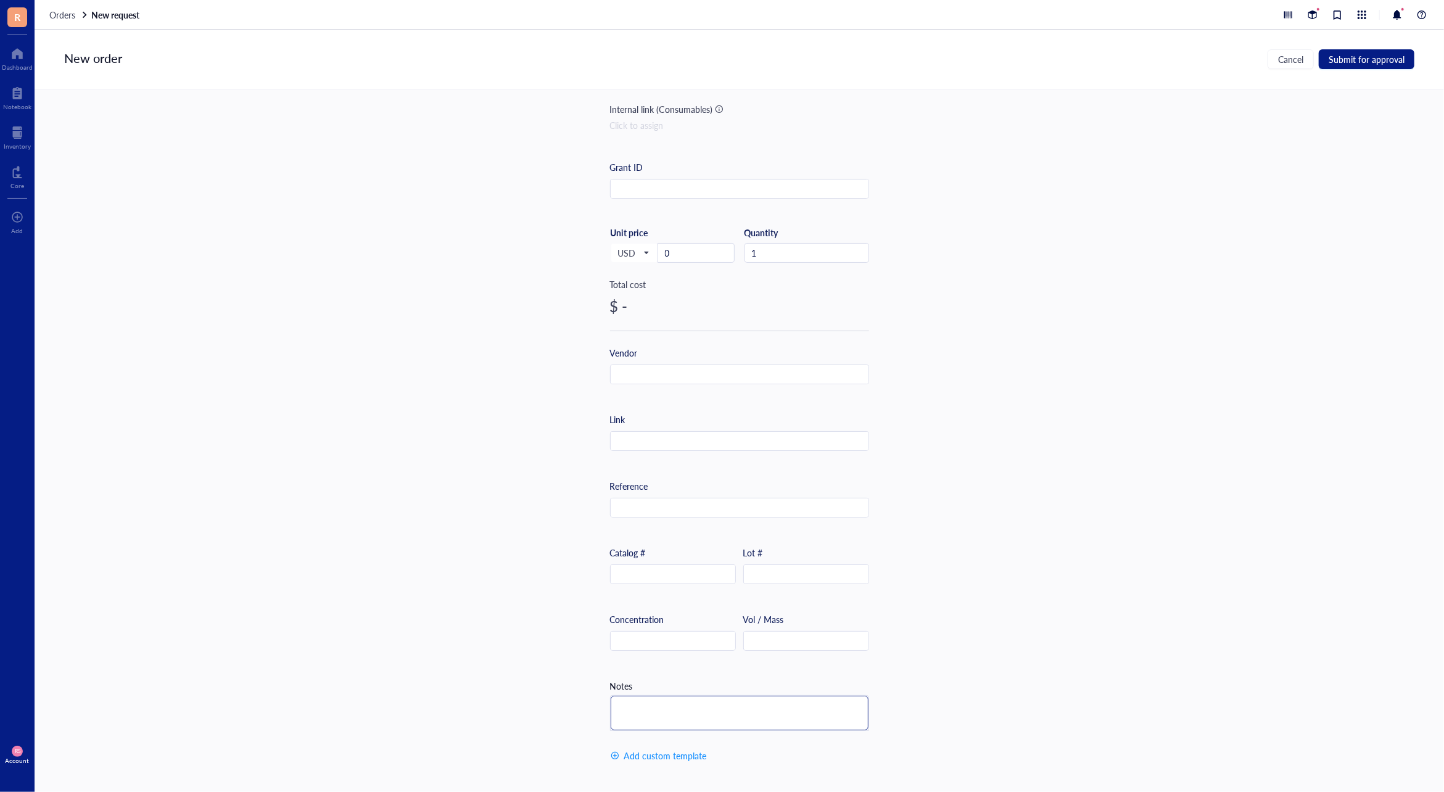
click at [653, 710] on textarea at bounding box center [740, 713] width 258 height 35
click at [775, 720] on textarea "[URL][DOMAIN_NAME]" at bounding box center [740, 712] width 258 height 40
click at [749, 722] on textarea "[URL][DOMAIN_NAME]" at bounding box center [740, 710] width 258 height 40
click at [749, 722] on textarea "[URL][DOMAIN_NAME] C" at bounding box center [740, 710] width 258 height 40
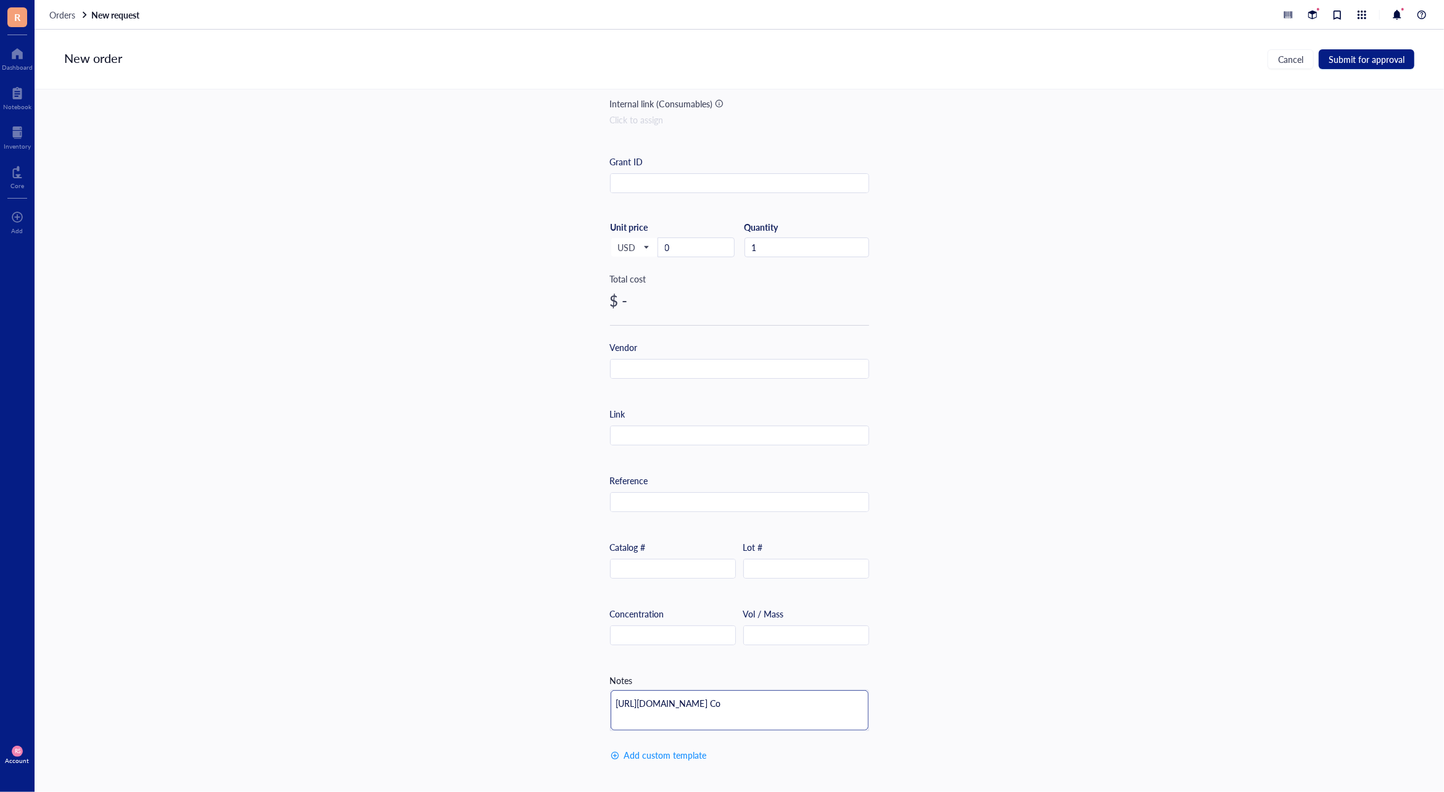
click at [749, 722] on textarea "[URL][DOMAIN_NAME] Co" at bounding box center [740, 710] width 258 height 40
click at [726, 712] on textarea "[URL][DOMAIN_NAME] C" at bounding box center [740, 710] width 258 height 40
click at [726, 712] on textarea "[URL][DOMAIN_NAME]" at bounding box center [740, 710] width 258 height 40
click at [724, 726] on textarea "[URL][DOMAIN_NAME] Corresponding quotation and PO attached" at bounding box center [740, 714] width 258 height 54
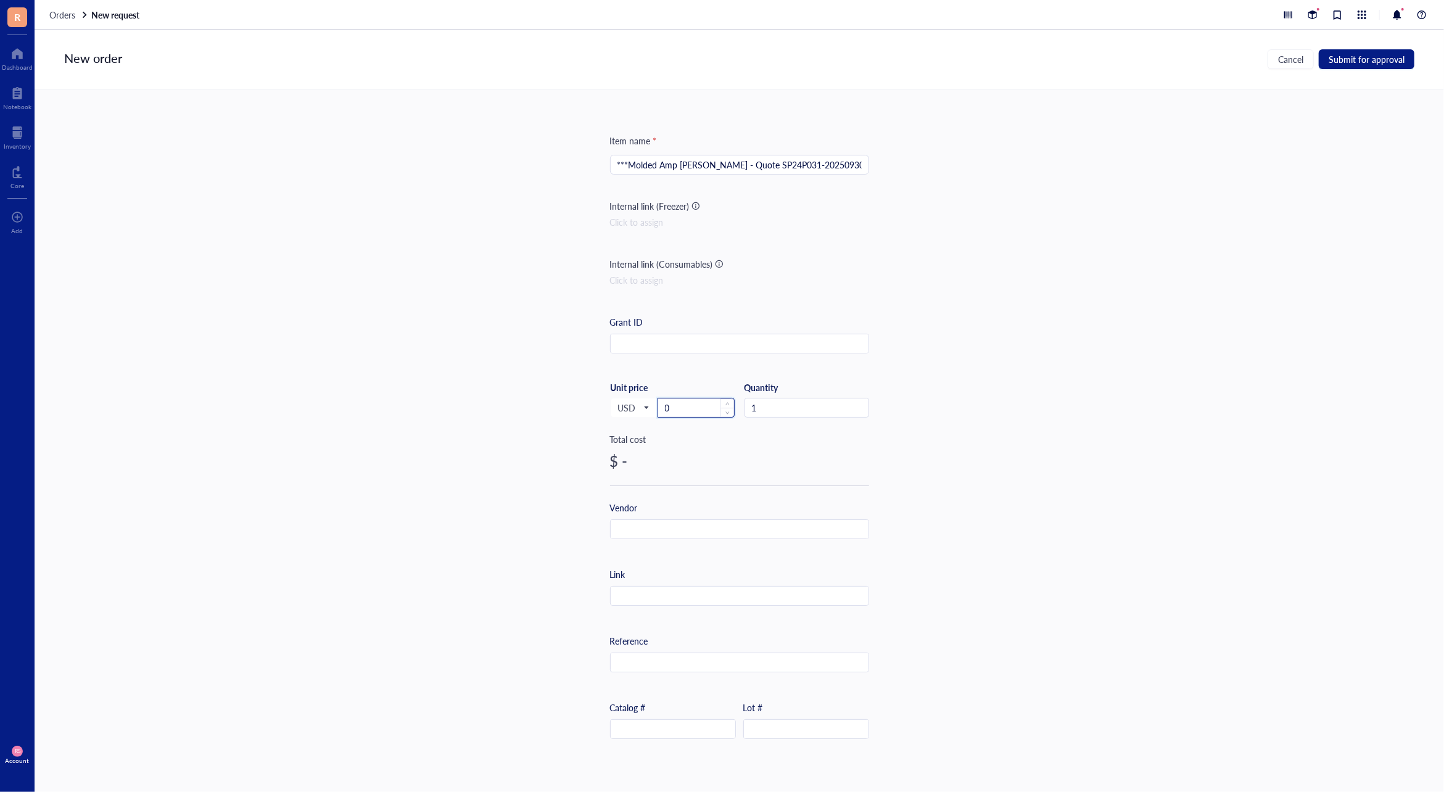
click at [695, 402] on input "0" at bounding box center [696, 407] width 76 height 19
drag, startPoint x: 689, startPoint y: 415, endPoint x: 651, endPoint y: 408, distance: 39.0
click at [651, 408] on div "USD Unit price 0" at bounding box center [672, 407] width 125 height 51
click at [751, 529] on input "text" at bounding box center [740, 530] width 258 height 20
click at [752, 529] on input "S" at bounding box center [740, 530] width 258 height 20
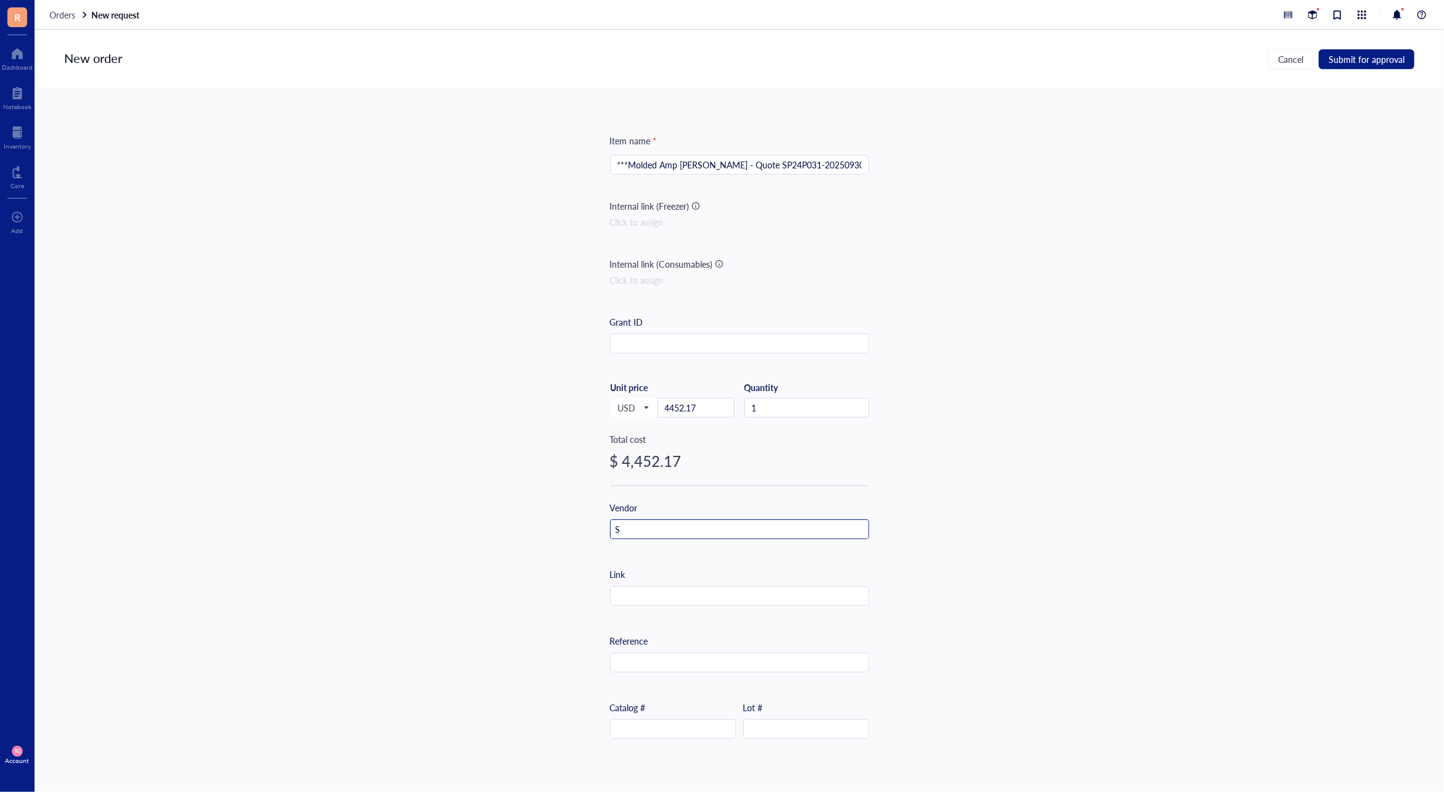
click at [752, 529] on input "S" at bounding box center [740, 530] width 258 height 20
click at [752, 529] on input "Su" at bounding box center [740, 530] width 258 height 20
click at [752, 529] on input "Sun" at bounding box center [740, 530] width 258 height 20
click at [752, 529] on input "SunP" at bounding box center [740, 530] width 258 height 20
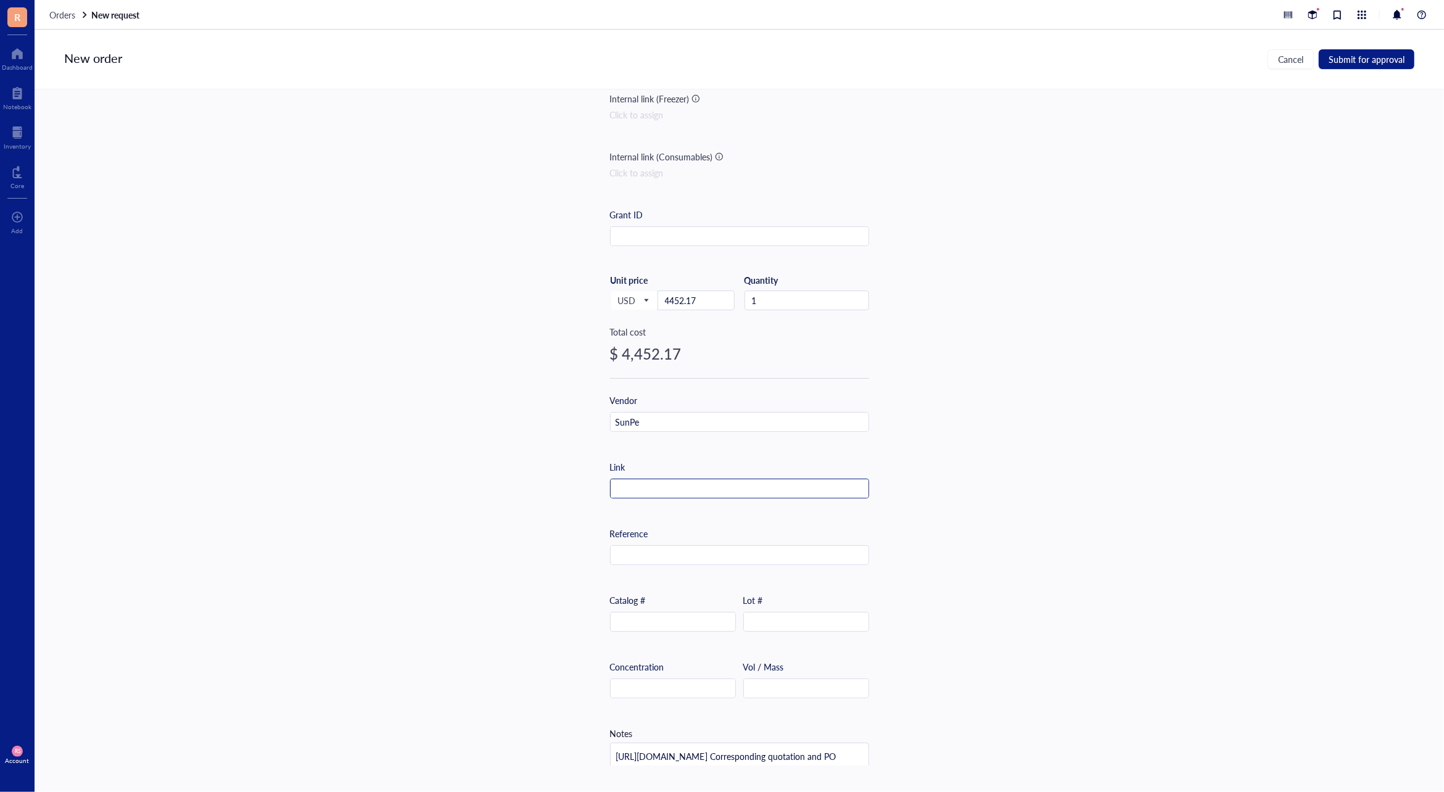
scroll to position [178, 0]
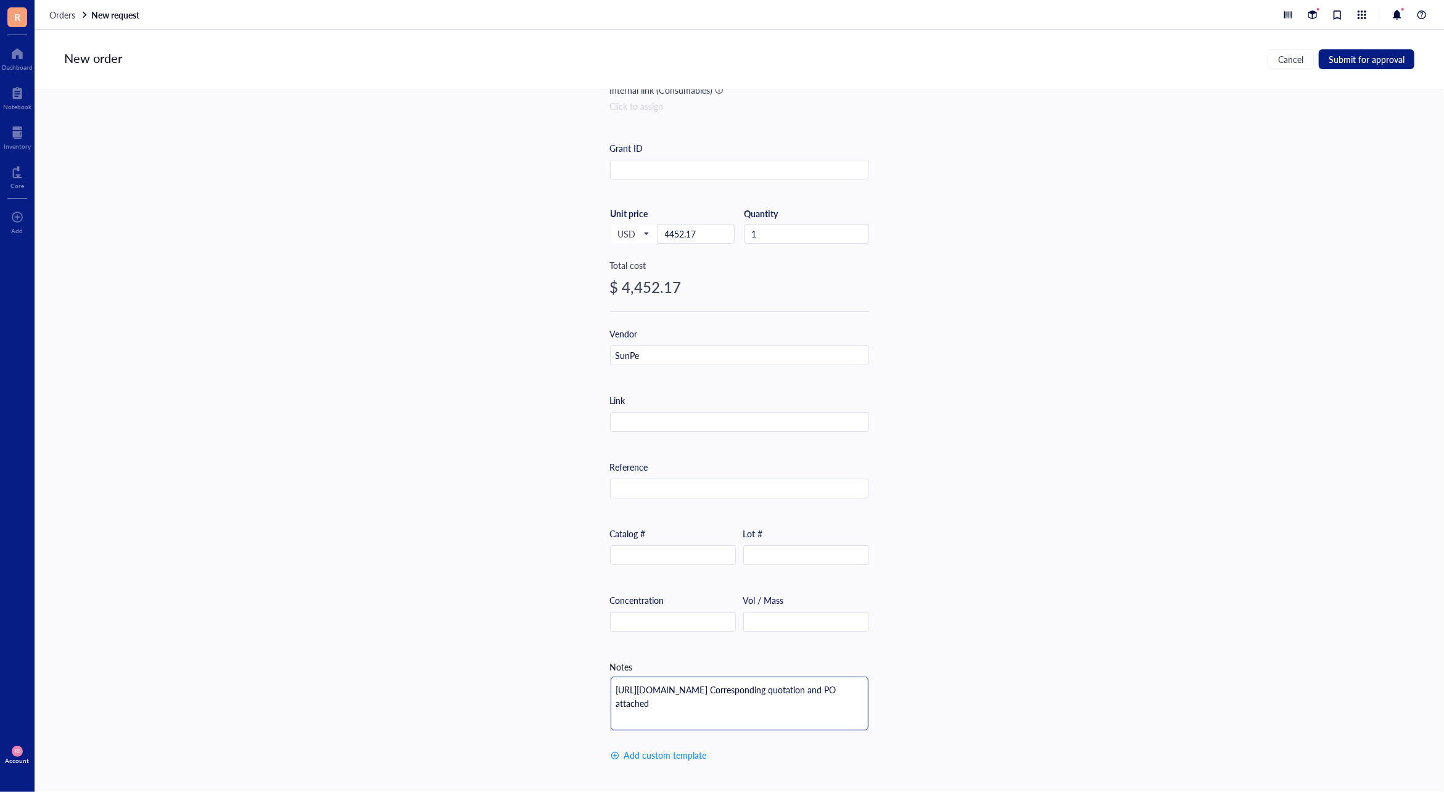
drag, startPoint x: 612, startPoint y: 684, endPoint x: 701, endPoint y: 698, distance: 89.3
click at [701, 698] on textarea "[URL][DOMAIN_NAME] Corresponding quotation and PO attached" at bounding box center [740, 704] width 258 height 54
type textarea "Corresponding quotation and PO attached"
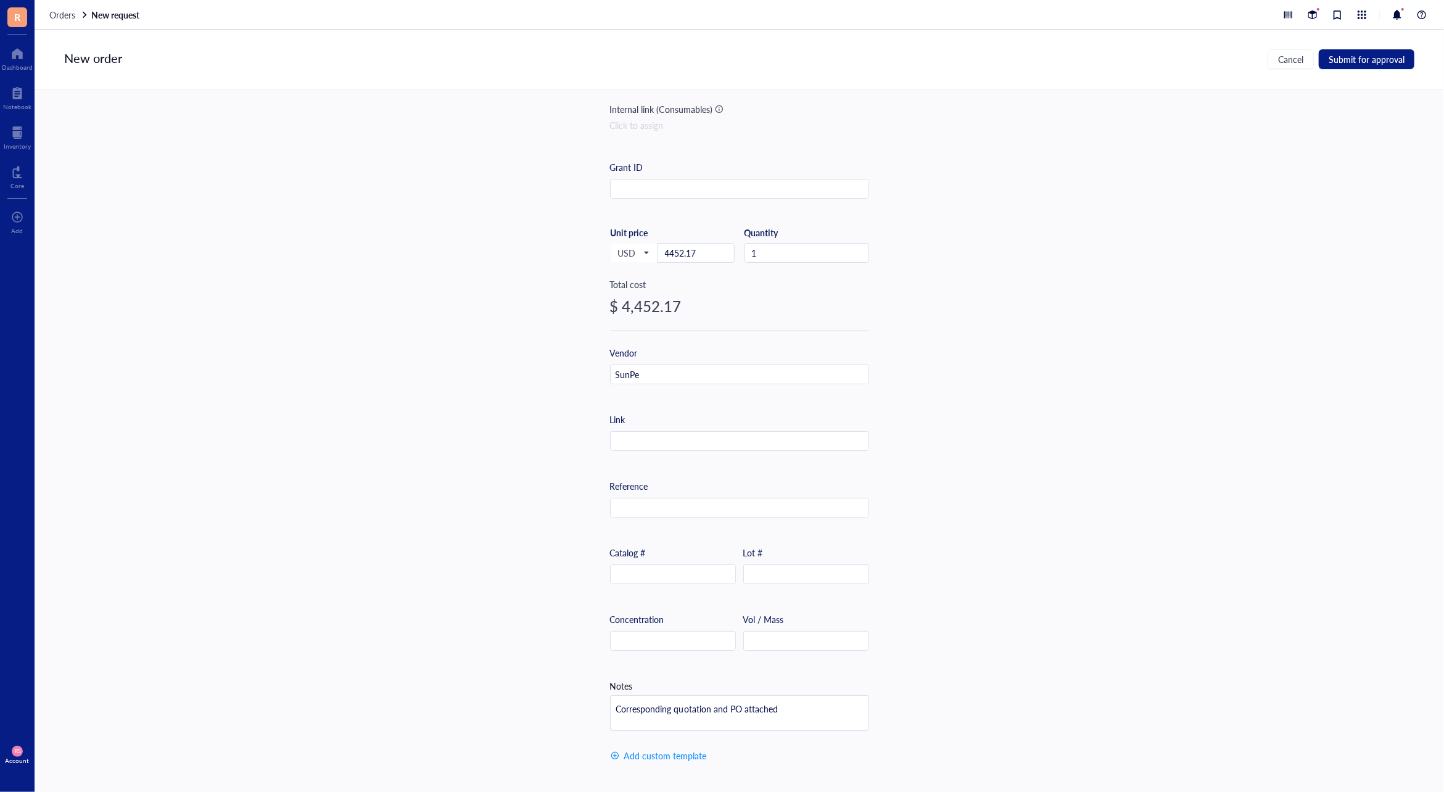
scroll to position [159, 0]
click at [659, 435] on input "text" at bounding box center [740, 442] width 258 height 20
paste input "[URL][DOMAIN_NAME]"
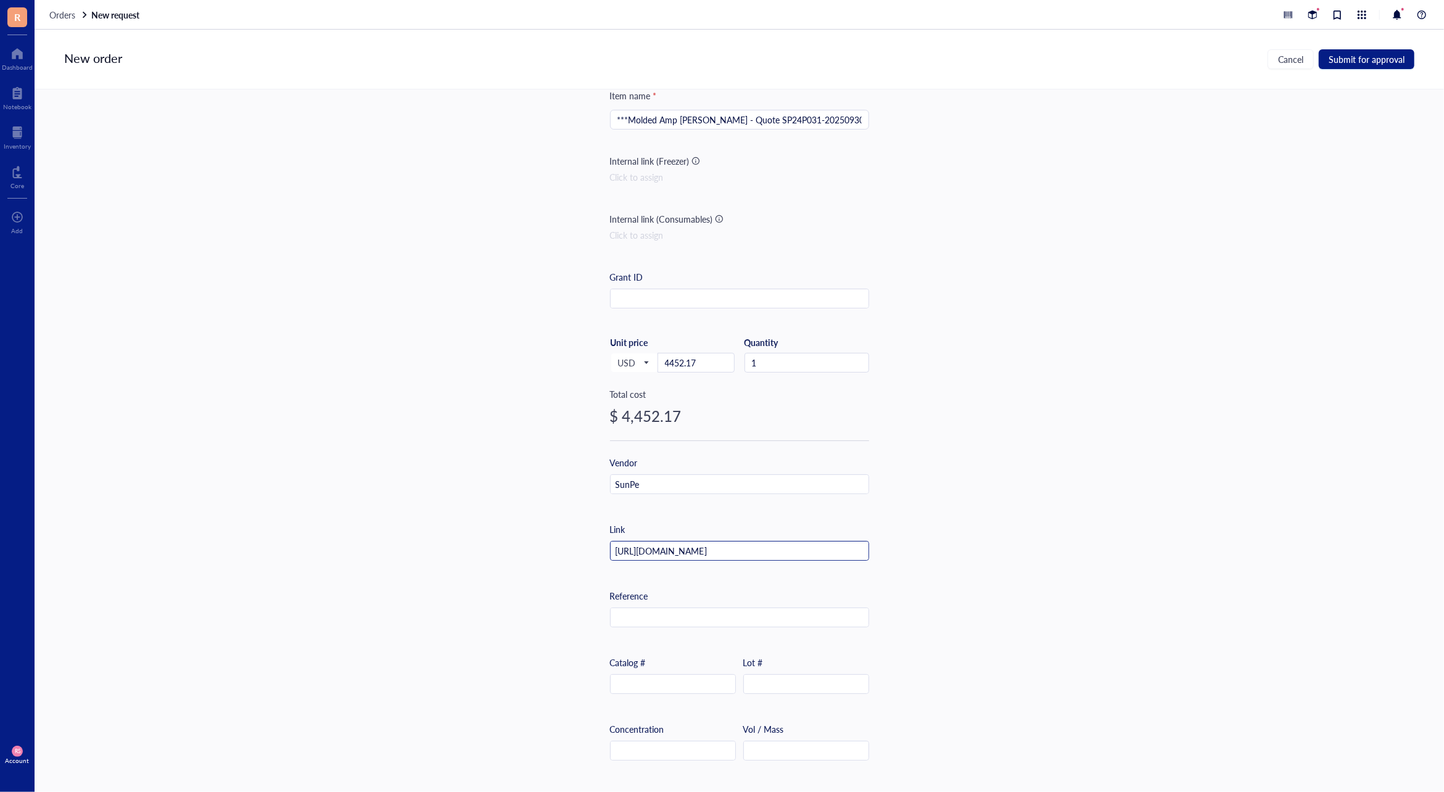
scroll to position [0, 0]
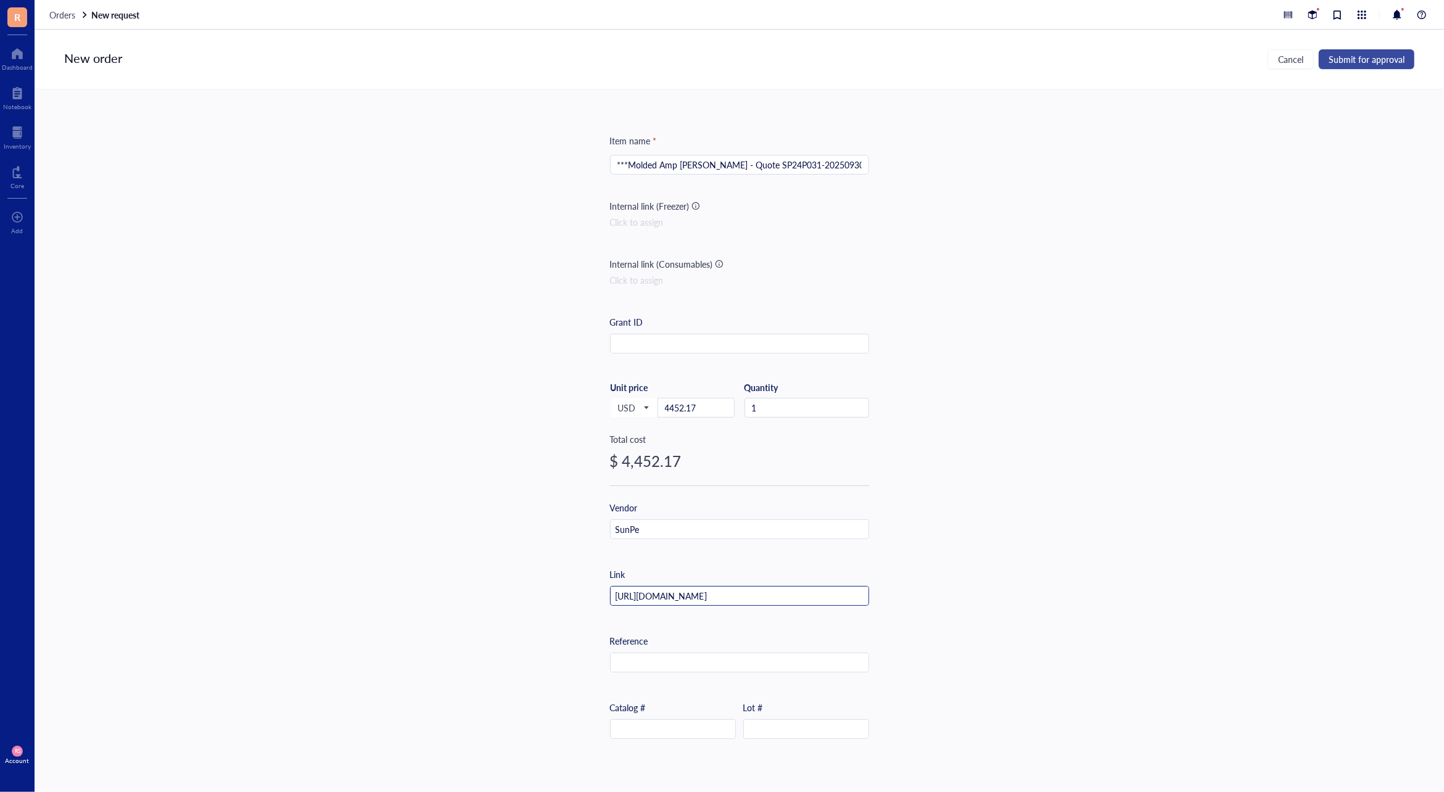
type input "[URL][DOMAIN_NAME]"
click at [1341, 60] on span "Submit for approval" at bounding box center [1367, 59] width 76 height 10
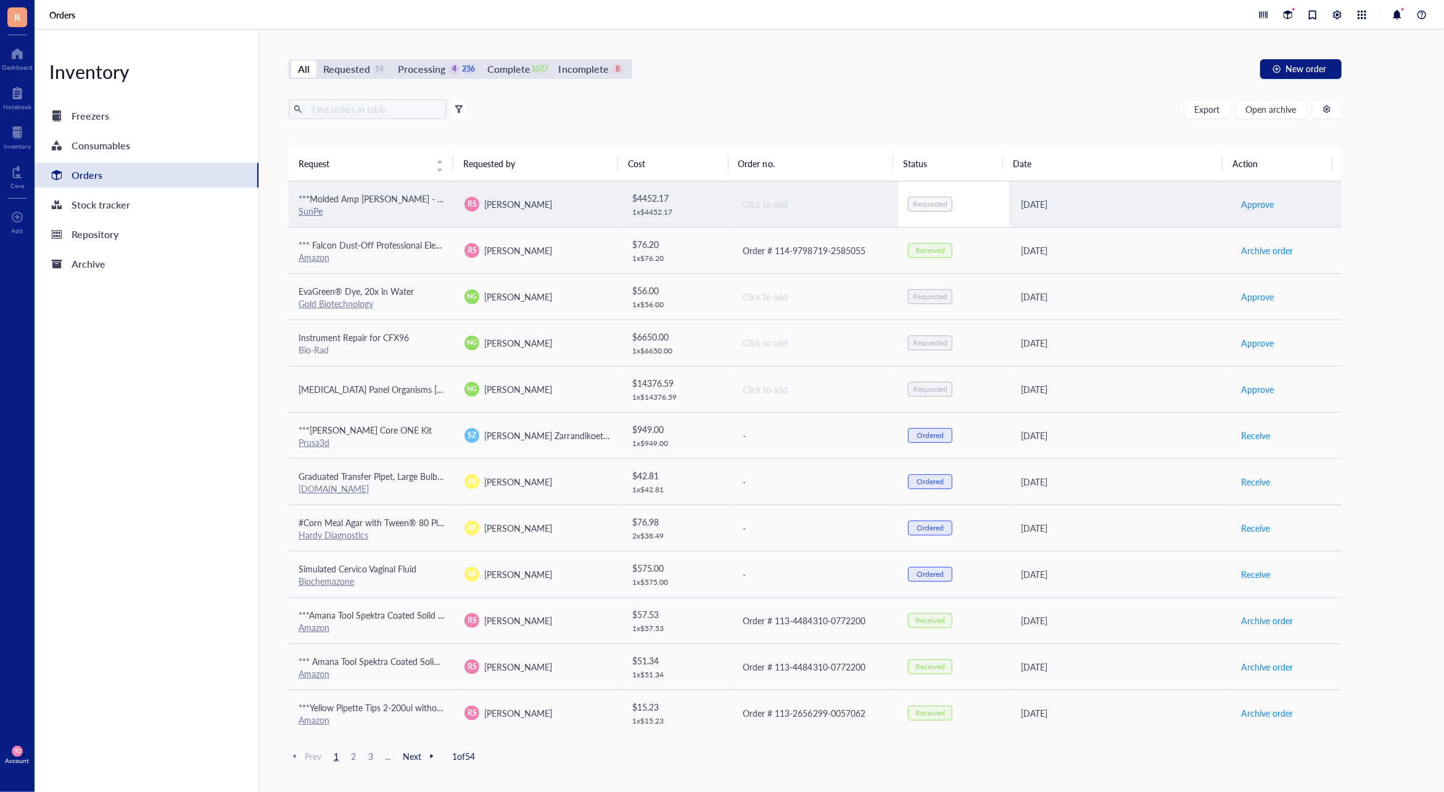
click at [930, 203] on div "Requested" at bounding box center [930, 204] width 35 height 10
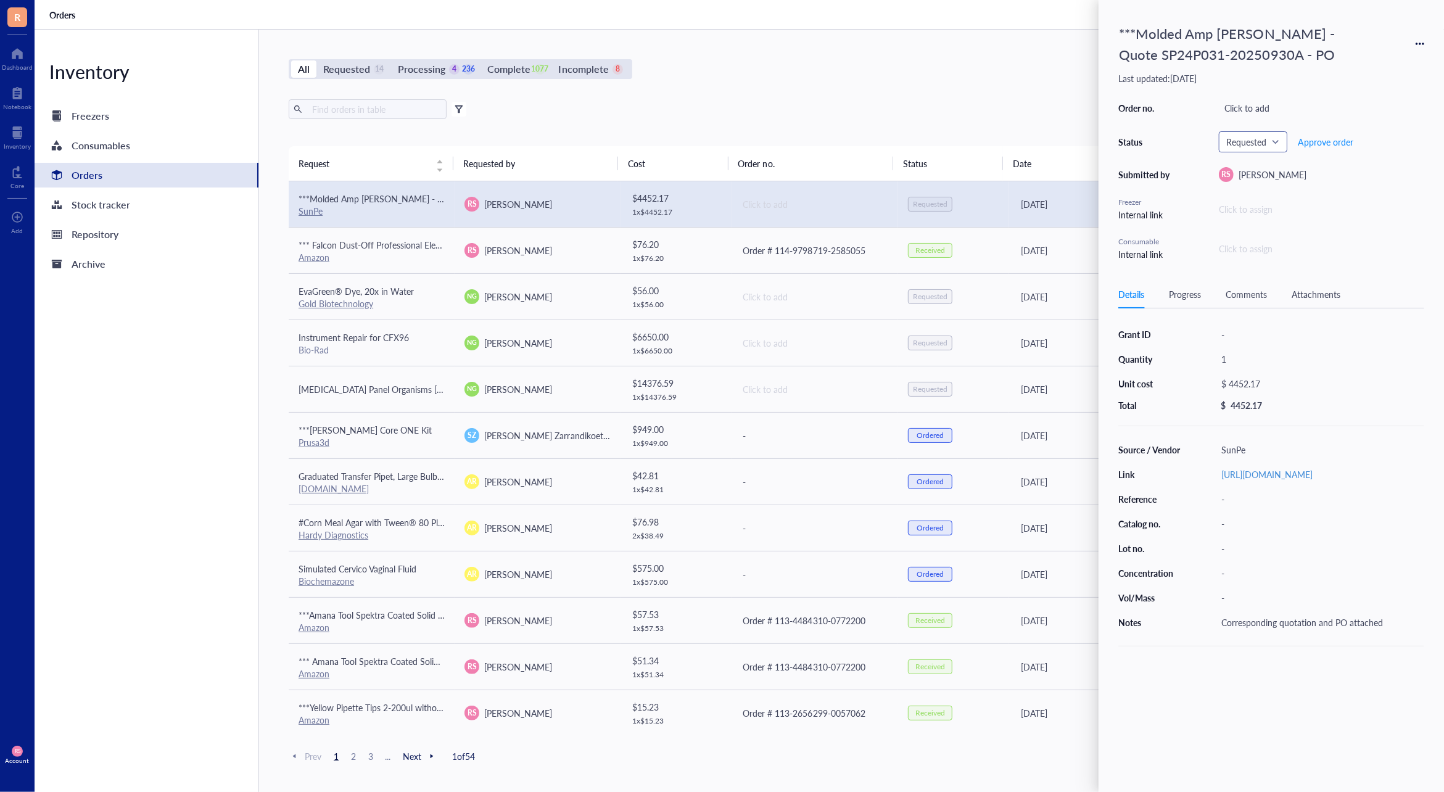
click at [1255, 141] on span "Requested" at bounding box center [1251, 141] width 51 height 11
click at [1270, 240] on div "Ordered" at bounding box center [1256, 243] width 31 height 14
drag, startPoint x: 1186, startPoint y: 293, endPoint x: 1194, endPoint y: 293, distance: 7.4
click at [1186, 293] on div "Progress" at bounding box center [1185, 294] width 32 height 14
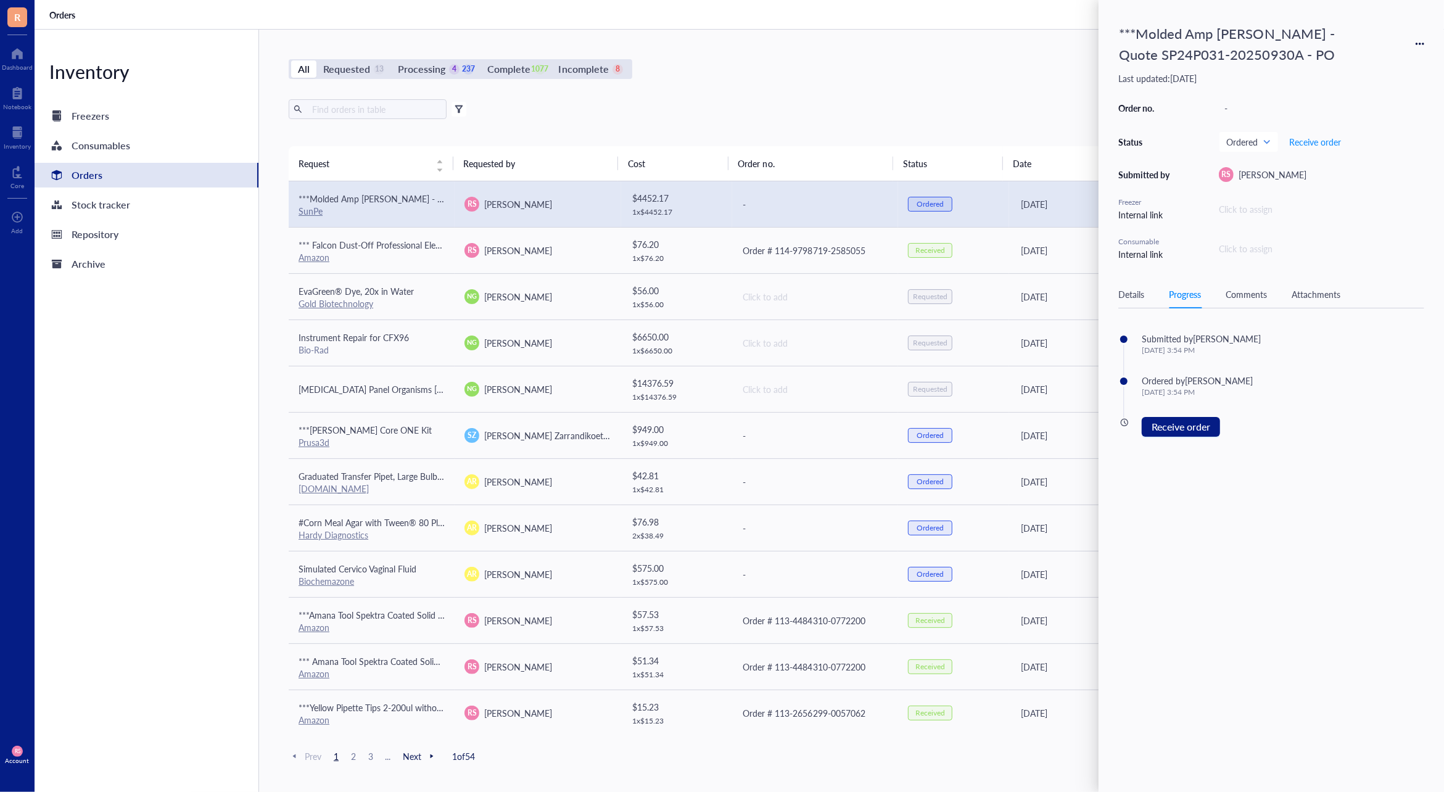
click at [1308, 297] on div "Attachments" at bounding box center [1316, 294] width 49 height 14
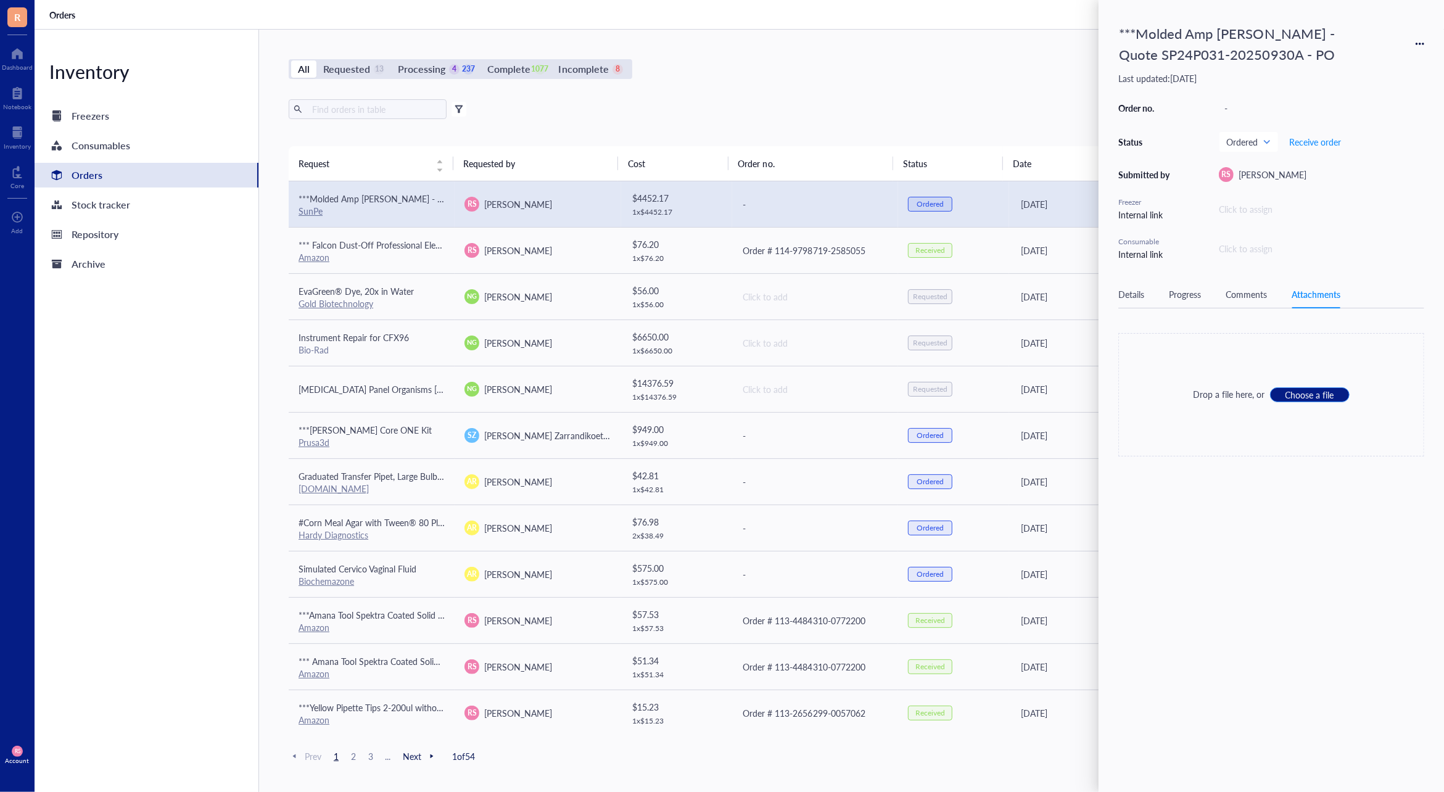
click at [1316, 394] on span "Choose a file" at bounding box center [1309, 394] width 49 height 11
click at [1337, 384] on icon at bounding box center [1336, 385] width 12 height 12
click at [1351, 424] on span "Delete" at bounding box center [1372, 425] width 70 height 14
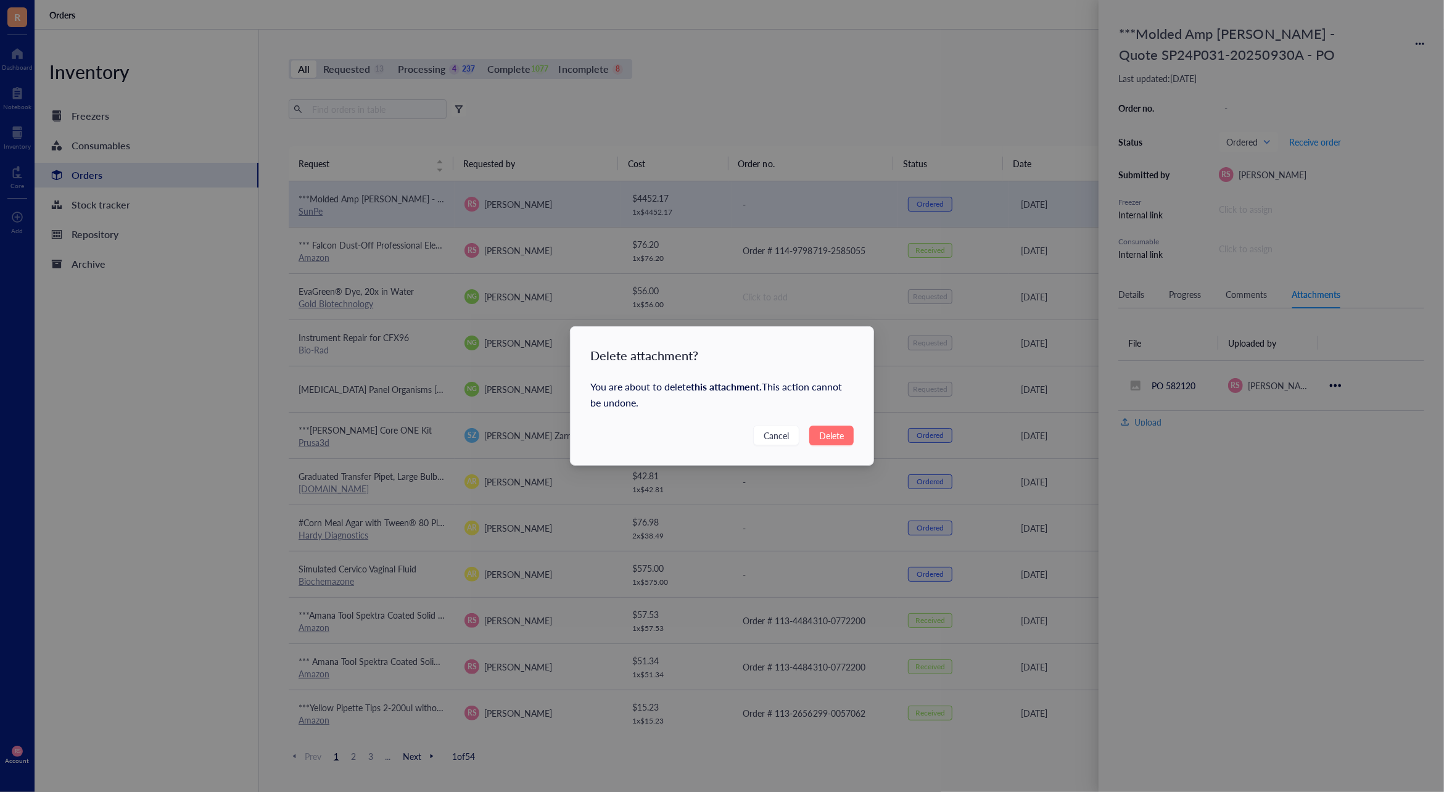
click at [847, 440] on button "Delete" at bounding box center [831, 436] width 44 height 20
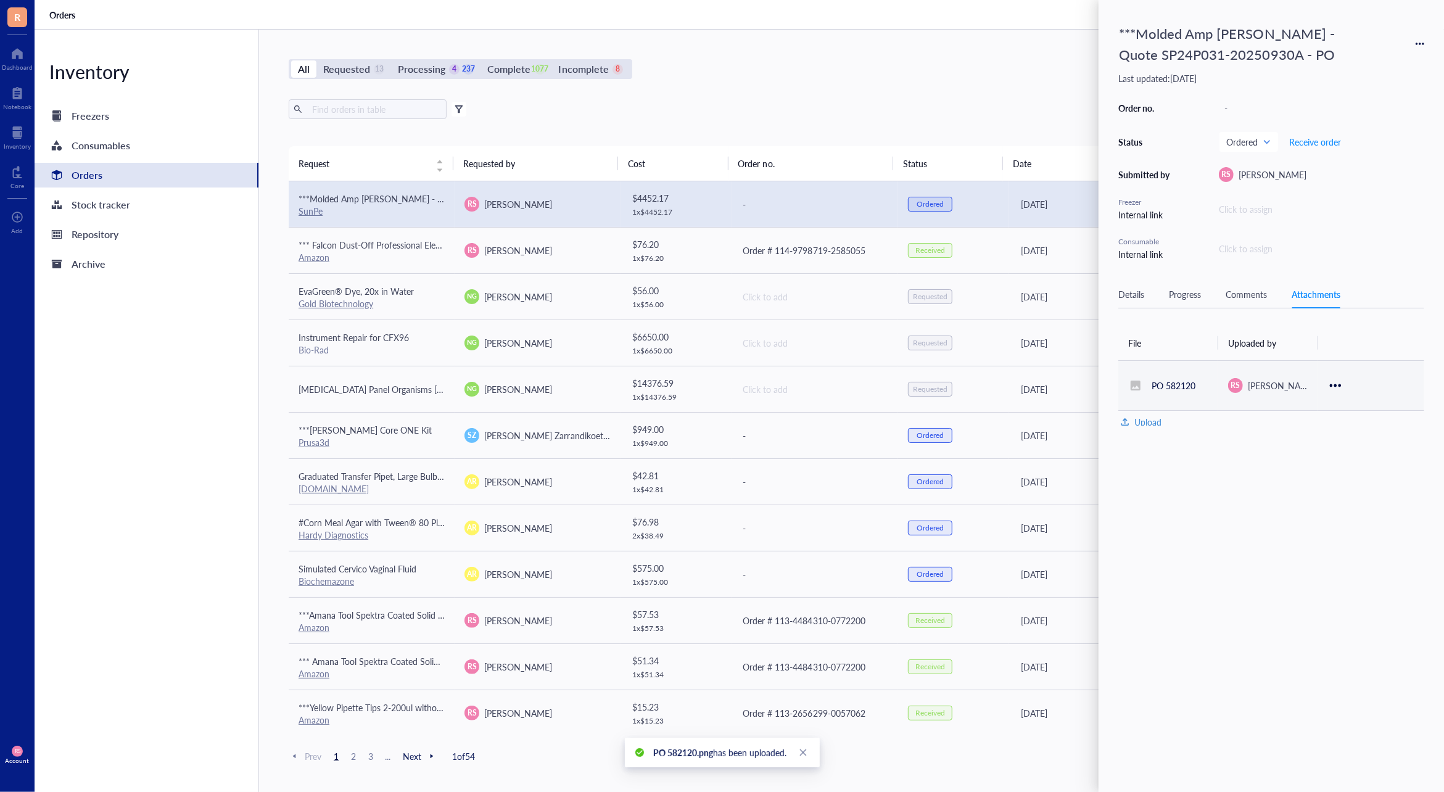
click at [1338, 379] on icon at bounding box center [1336, 385] width 12 height 12
click at [1269, 527] on div "***Molded Amp [PERSON_NAME] - Quote SP24P031-20250930A - PO Last updated: [DATE…" at bounding box center [1271, 396] width 345 height 792
click at [1338, 388] on icon at bounding box center [1336, 385] width 12 height 12
click at [1348, 429] on span "Delete" at bounding box center [1372, 425] width 70 height 14
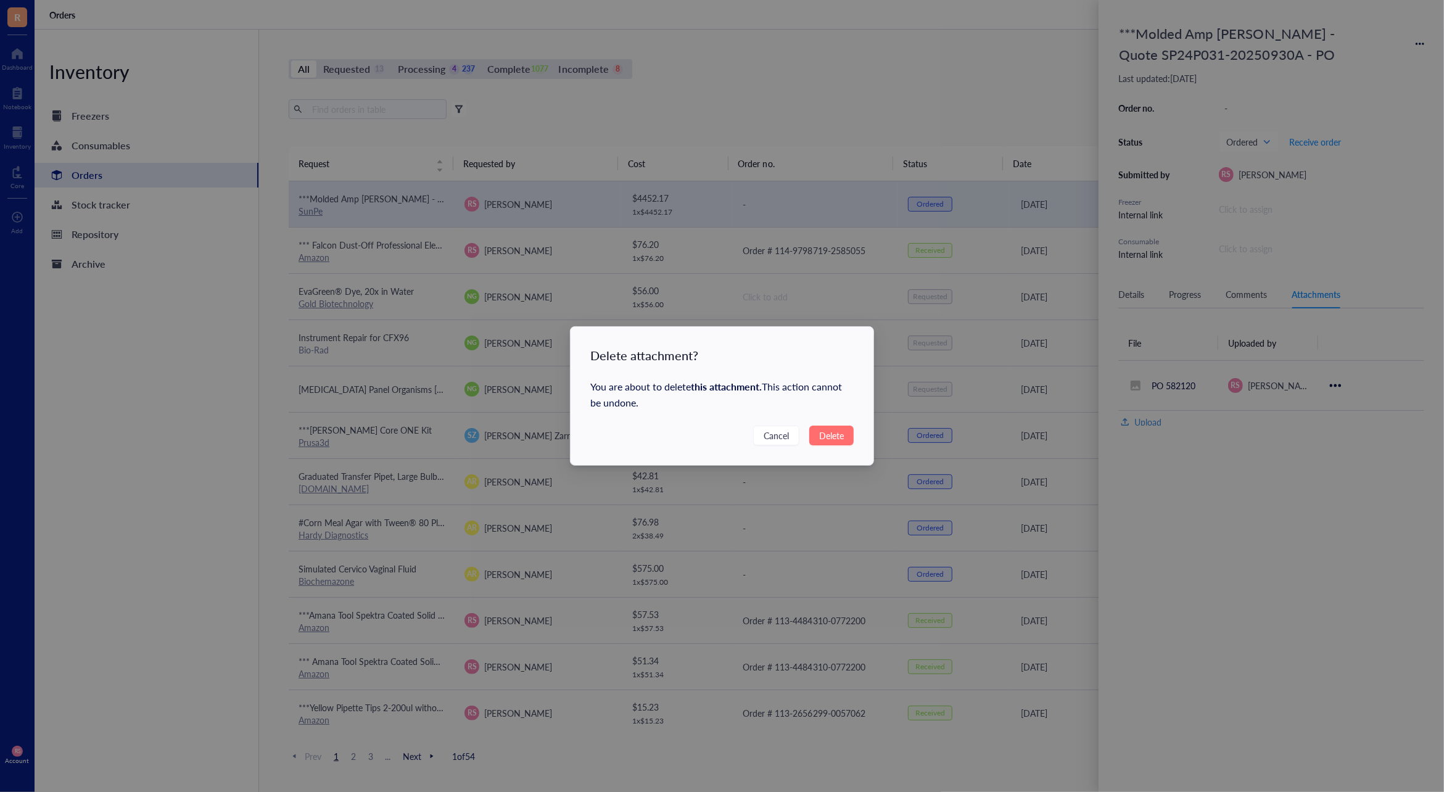
click at [827, 432] on span "Delete" at bounding box center [831, 436] width 25 height 14
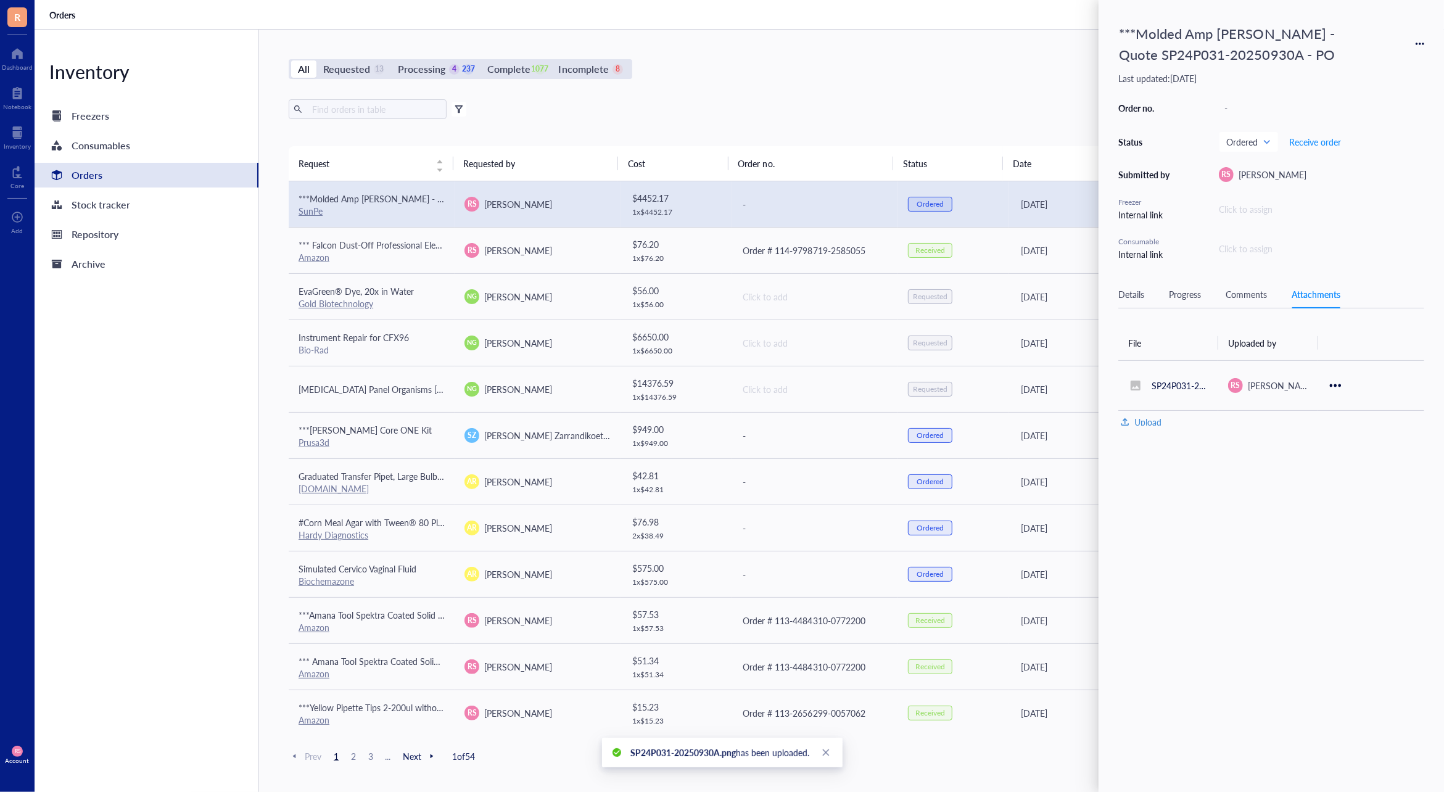
click at [959, 58] on div "All Requested 13 Processing 4 237 Complete 1077 Incomplete 8 New order Export O…" at bounding box center [815, 411] width 1112 height 762
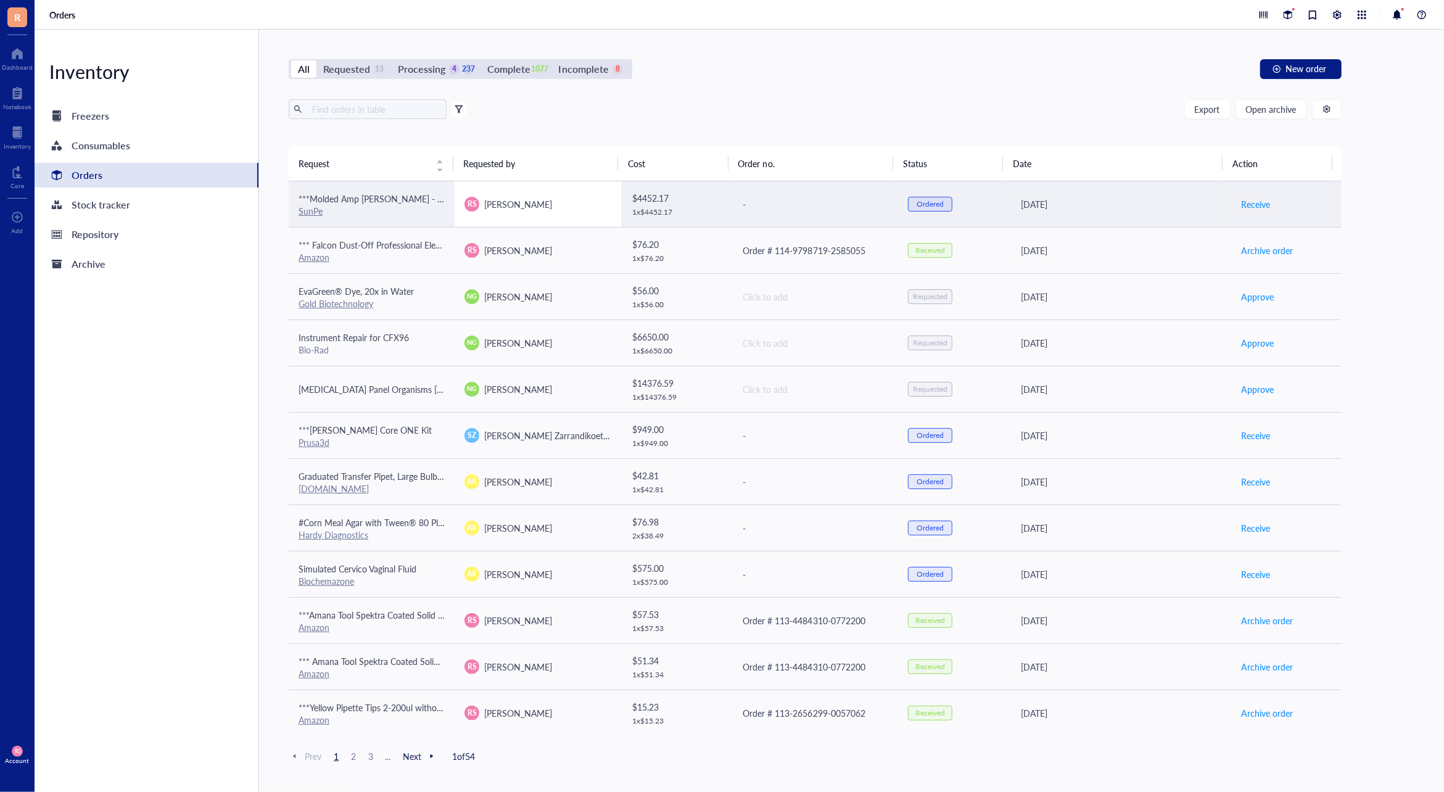
click at [586, 199] on div "RS [PERSON_NAME]" at bounding box center [537, 204] width 146 height 15
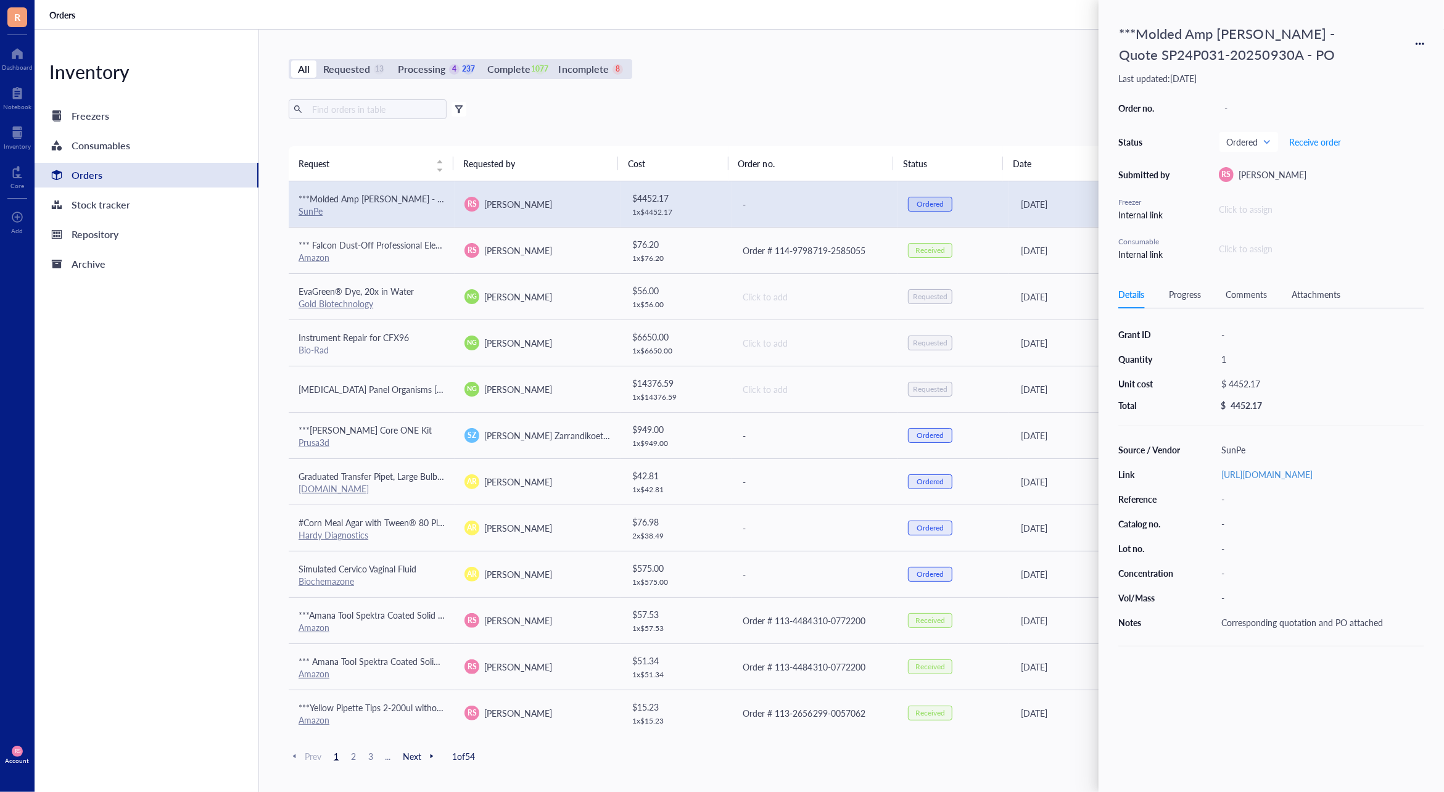
click at [1305, 294] on div "Attachments" at bounding box center [1316, 294] width 49 height 14
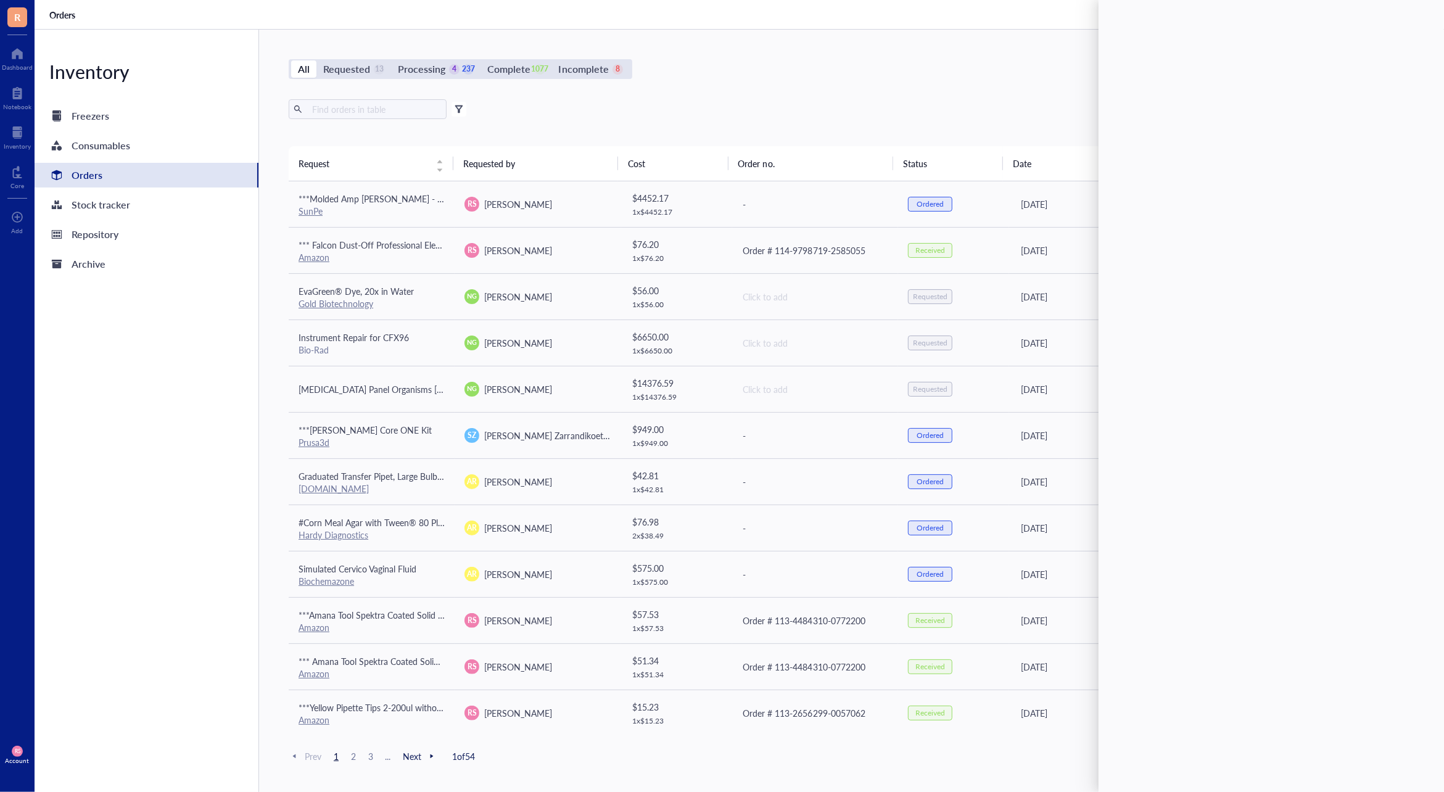
click at [983, 101] on div "Export Open archive" at bounding box center [815, 109] width 1053 height 20
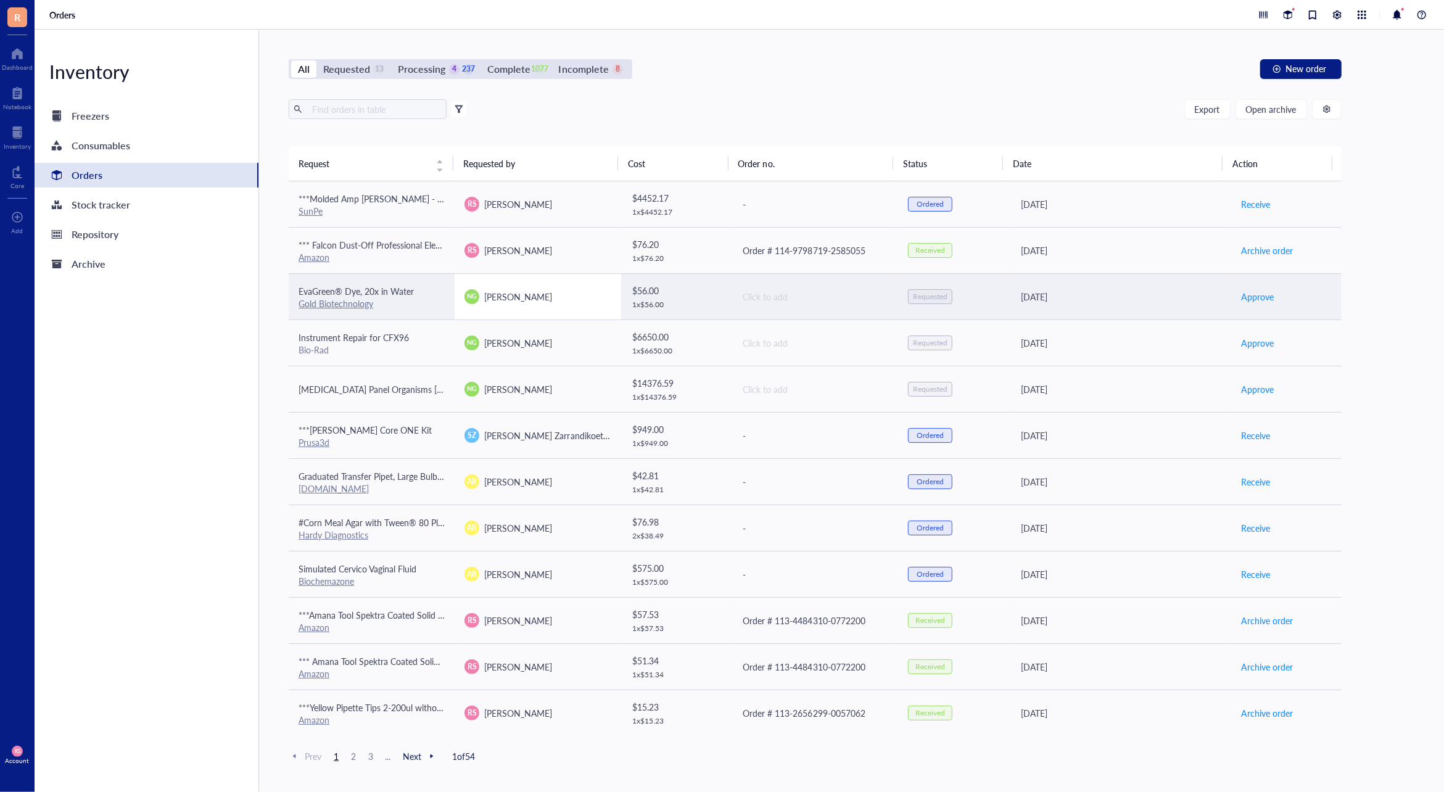
click at [580, 291] on div "NG [PERSON_NAME]" at bounding box center [537, 296] width 146 height 15
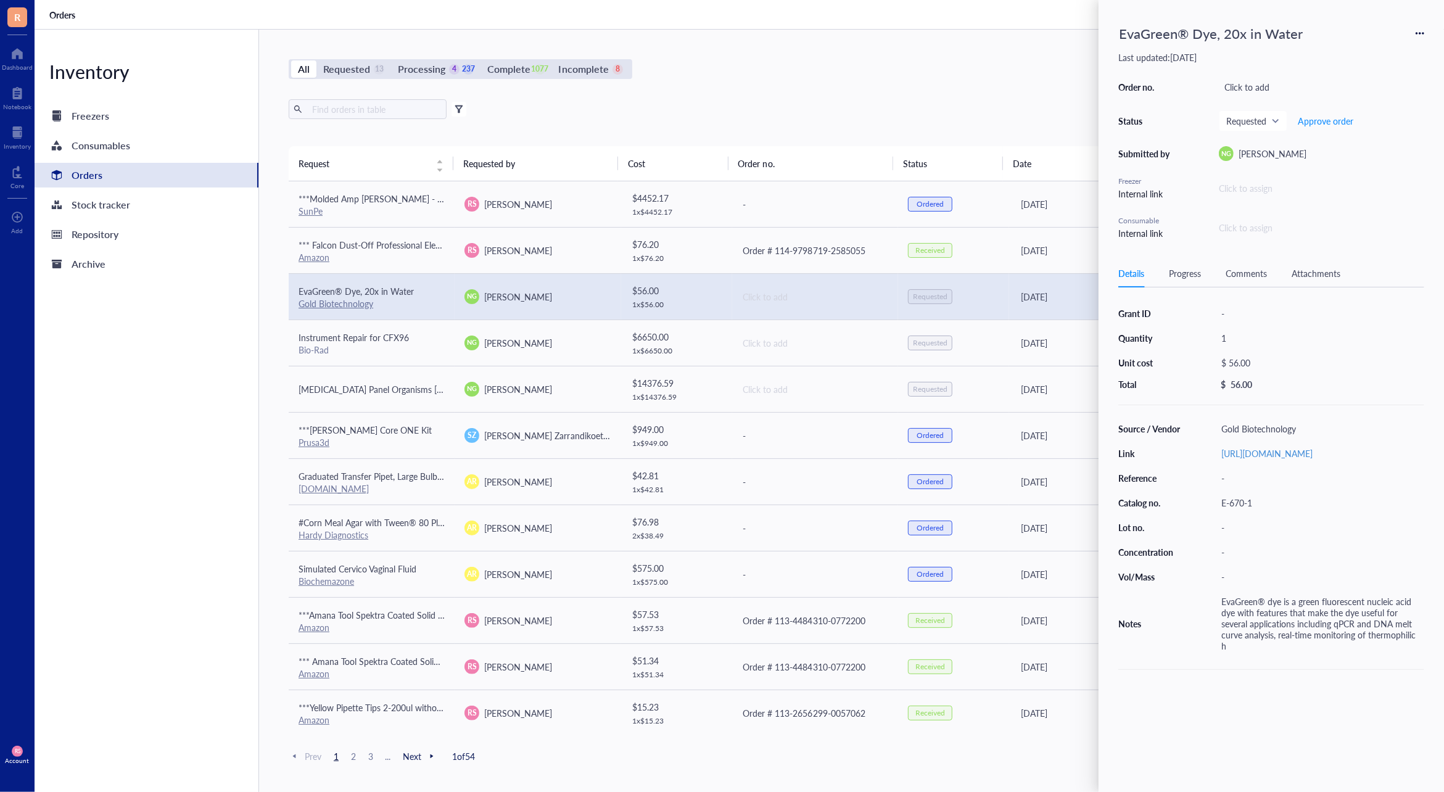
click at [1327, 271] on div "Attachments" at bounding box center [1316, 273] width 49 height 14
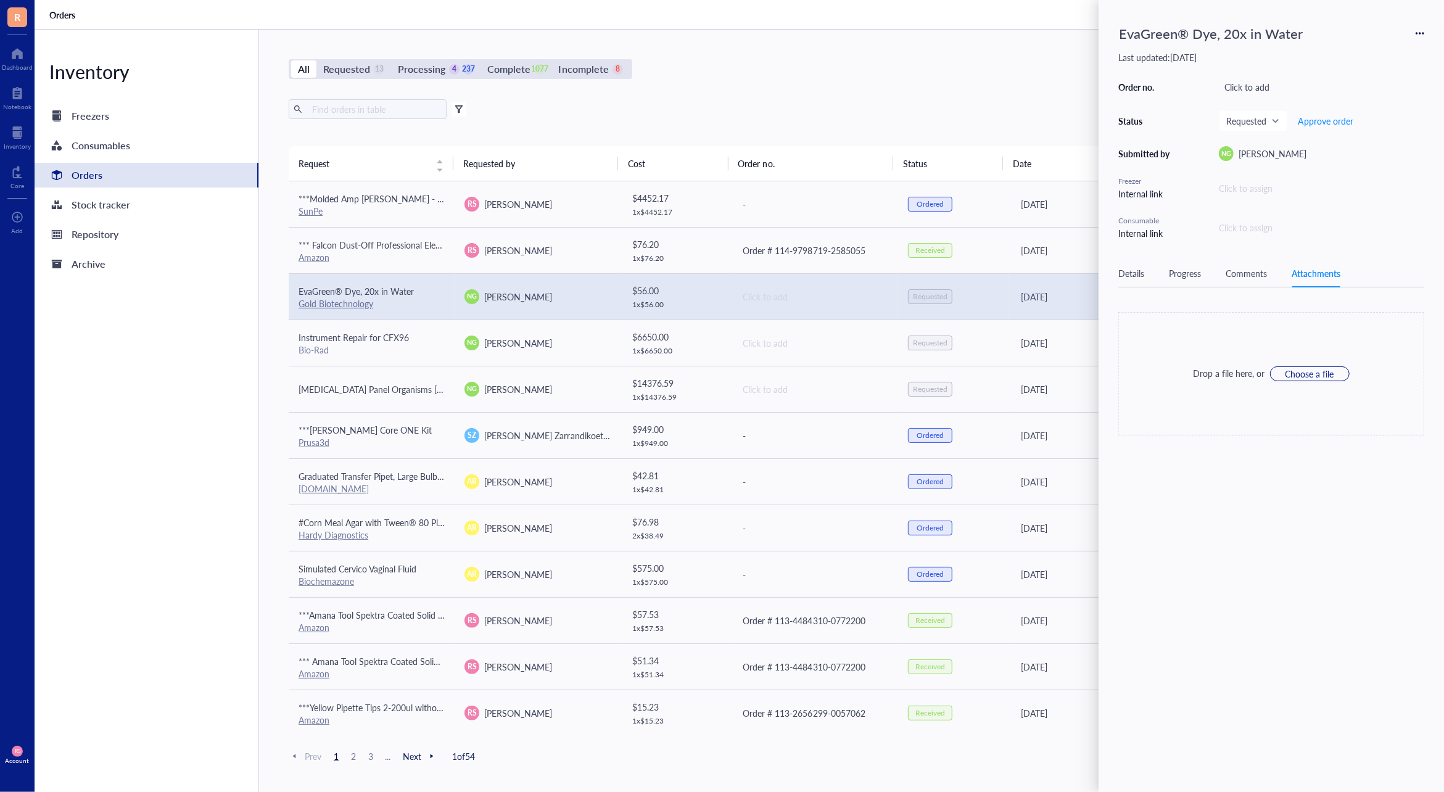
click at [859, 126] on div "Export Open archive Filter by: Requester Requested on Source / Vendor Last upda…" at bounding box center [815, 122] width 1053 height 47
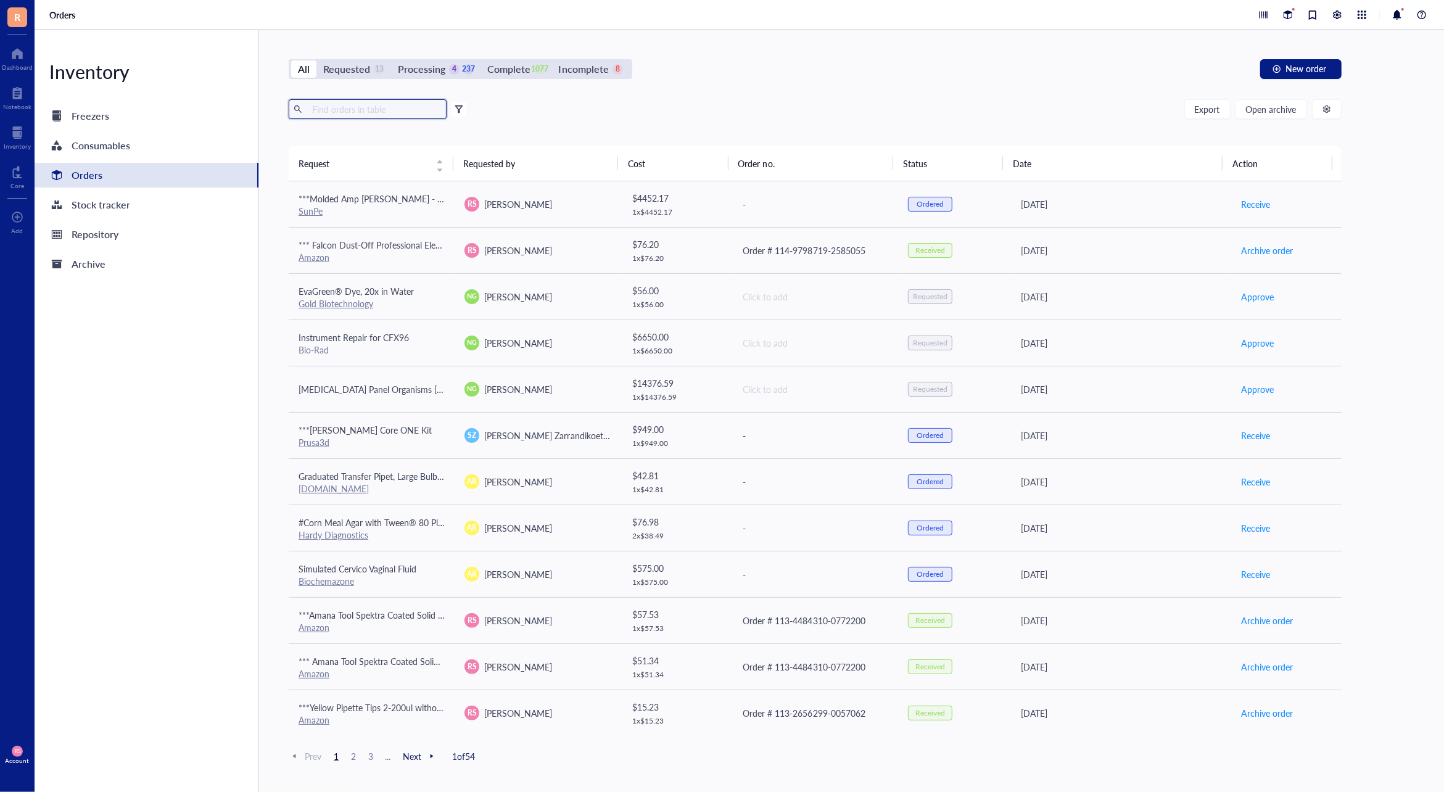
click at [389, 112] on input "text" at bounding box center [374, 109] width 134 height 19
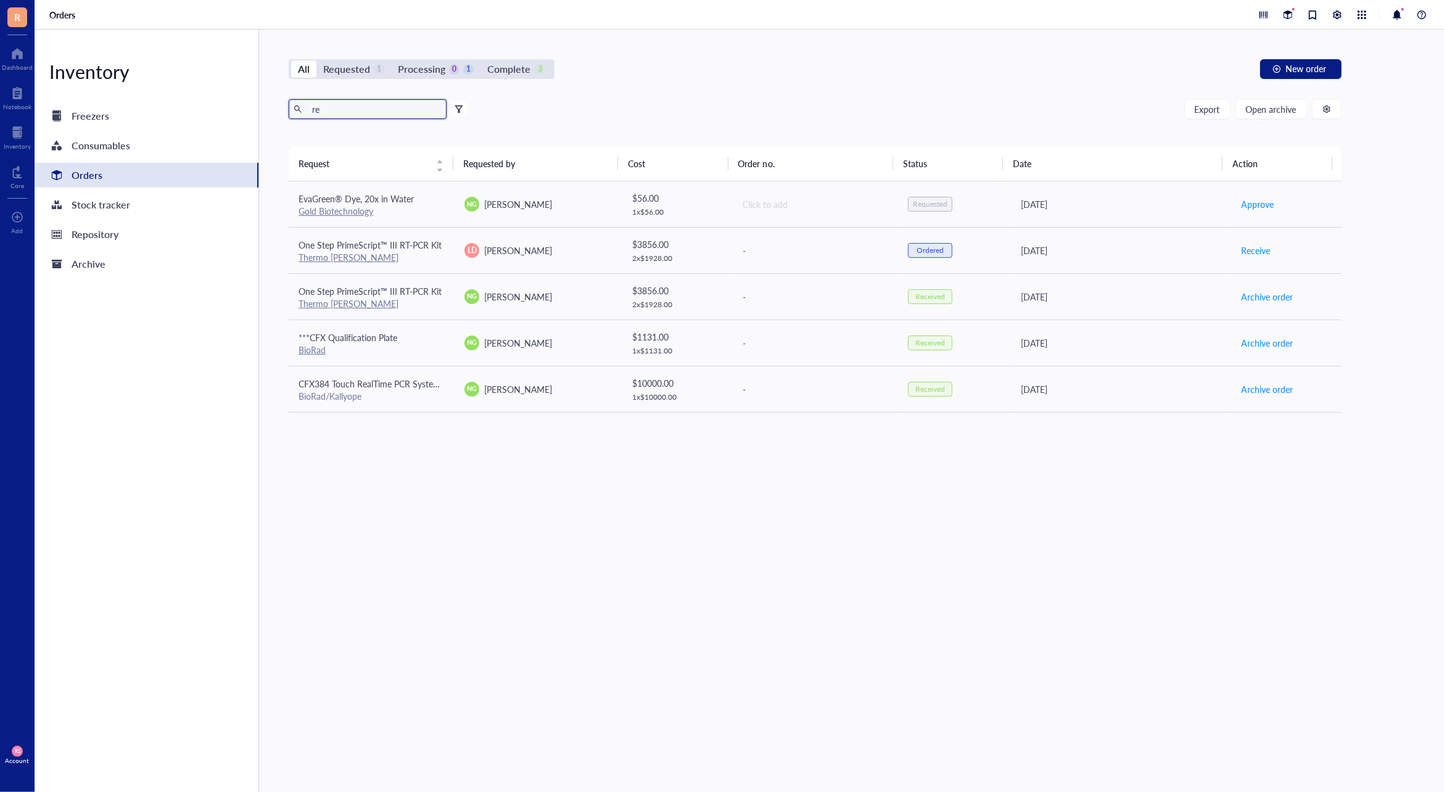
type input "r"
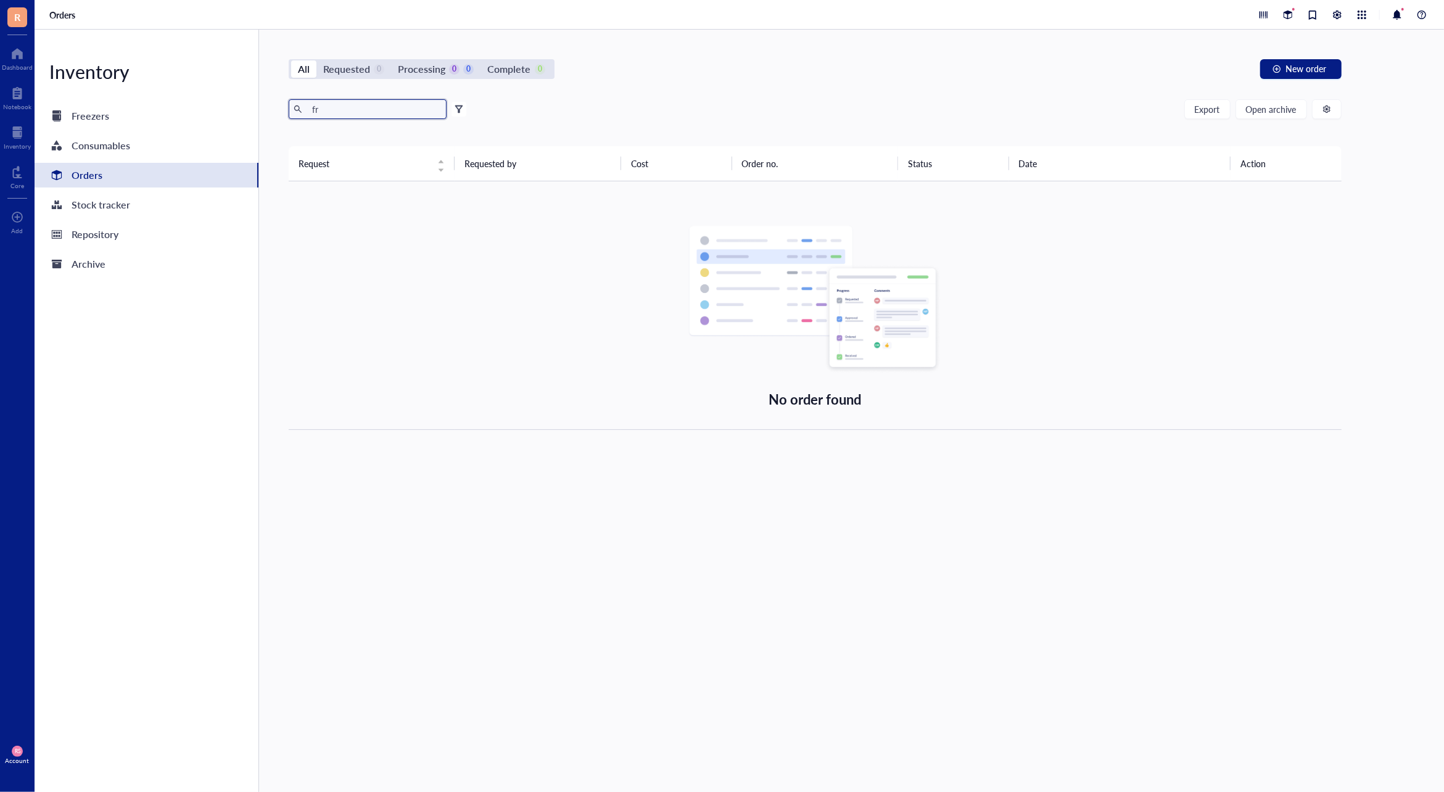
type input "f"
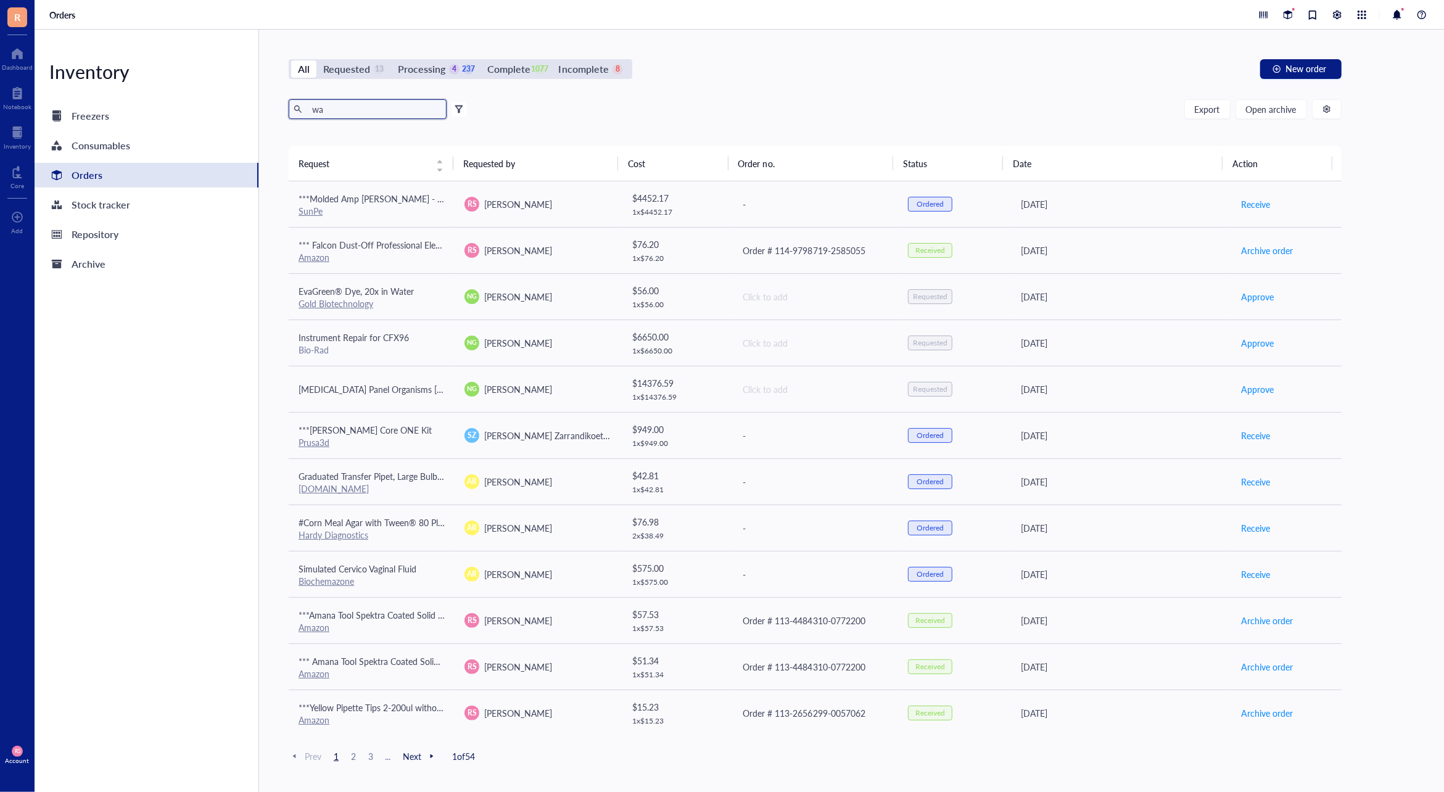
type input "wat"
